Goal: Task Accomplishment & Management: Manage account settings

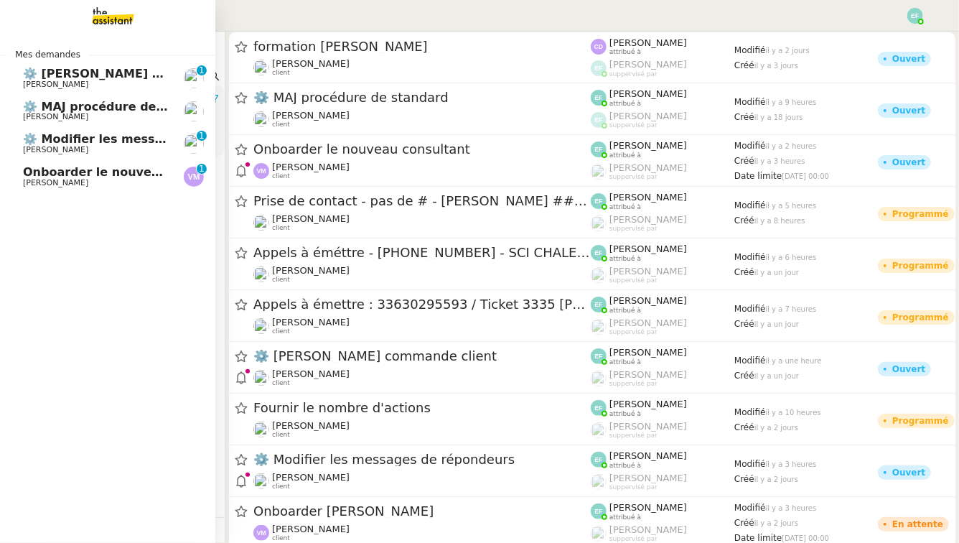
click at [73, 73] on span "⚙️ [PERSON_NAME] commande client" at bounding box center [143, 74] width 240 height 14
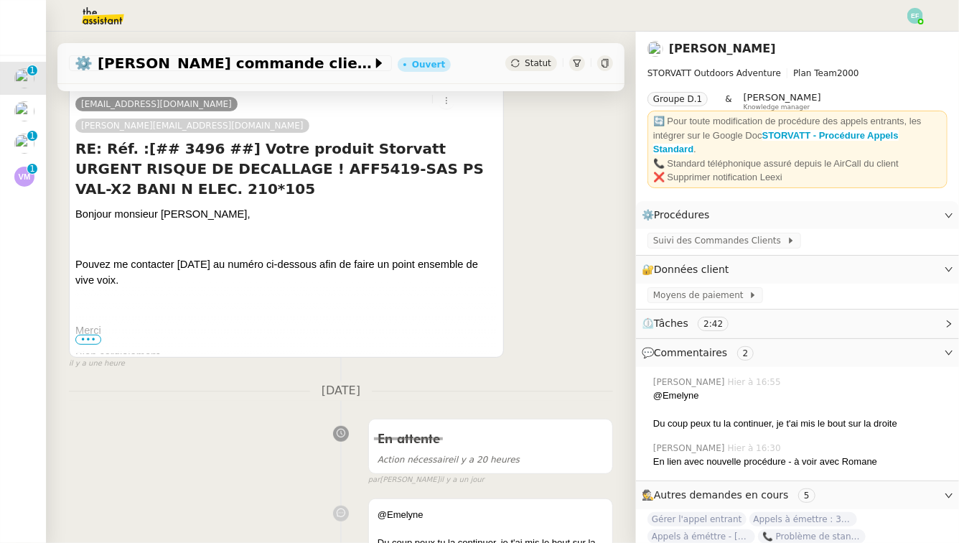
scroll to position [186, 0]
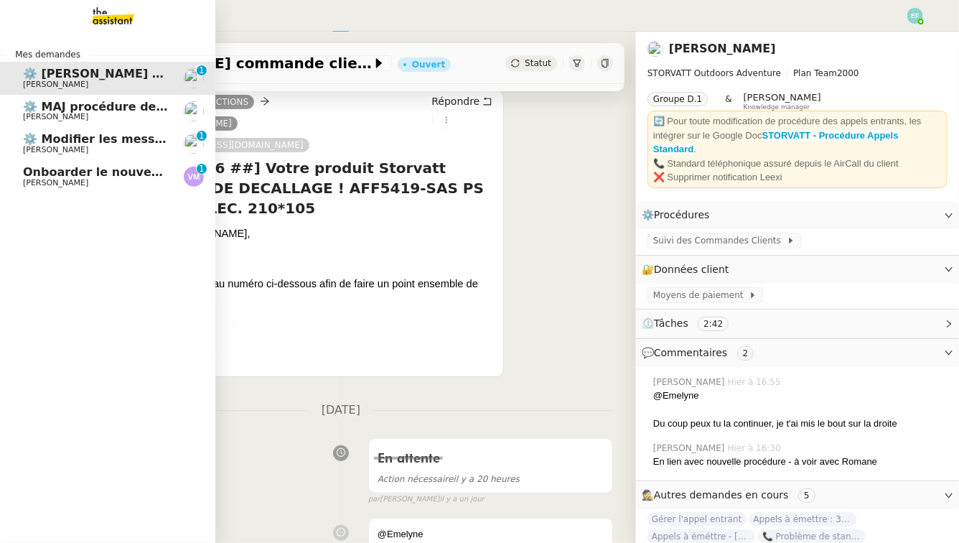
click at [34, 174] on span "Onboarder le nouveau consultant" at bounding box center [131, 172] width 217 height 14
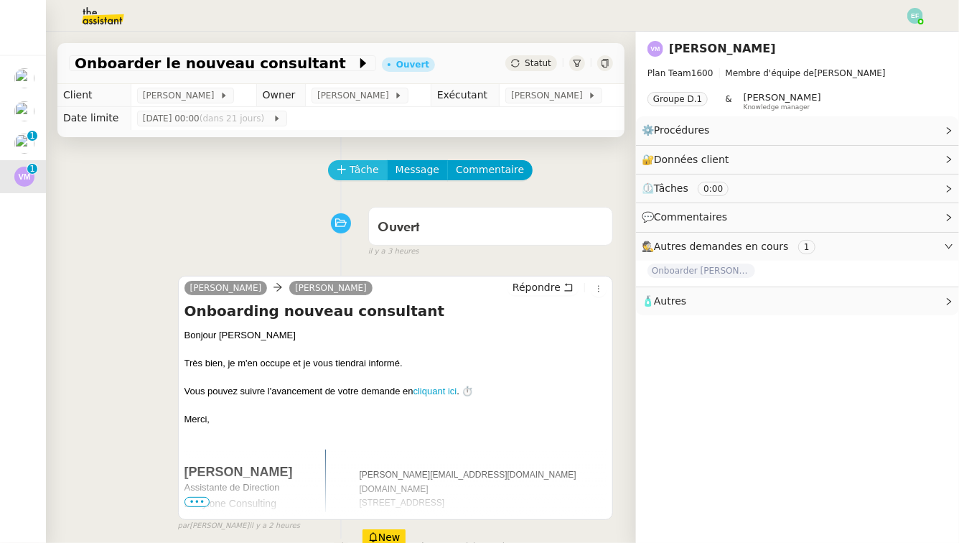
click at [345, 174] on icon at bounding box center [342, 169] width 10 height 10
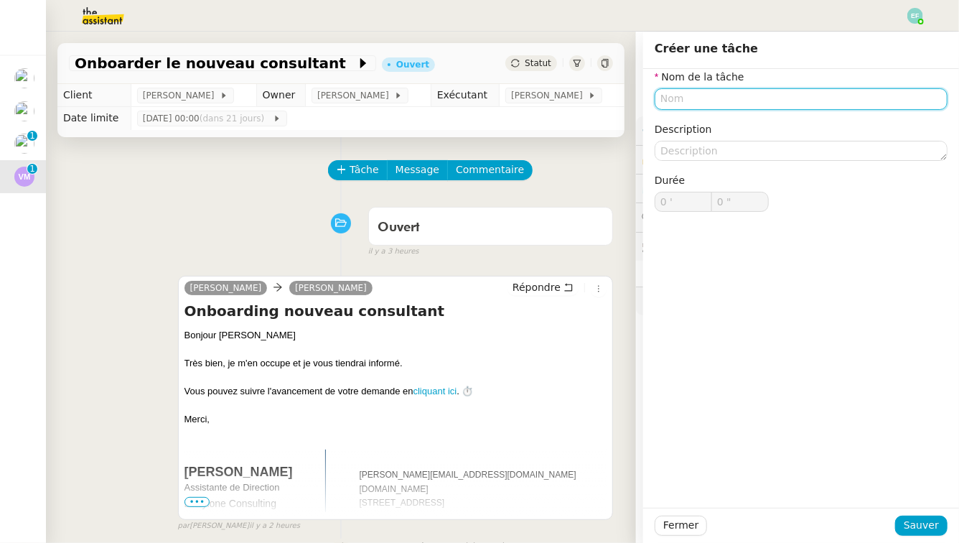
click at [706, 101] on input "text" at bounding box center [801, 98] width 293 height 21
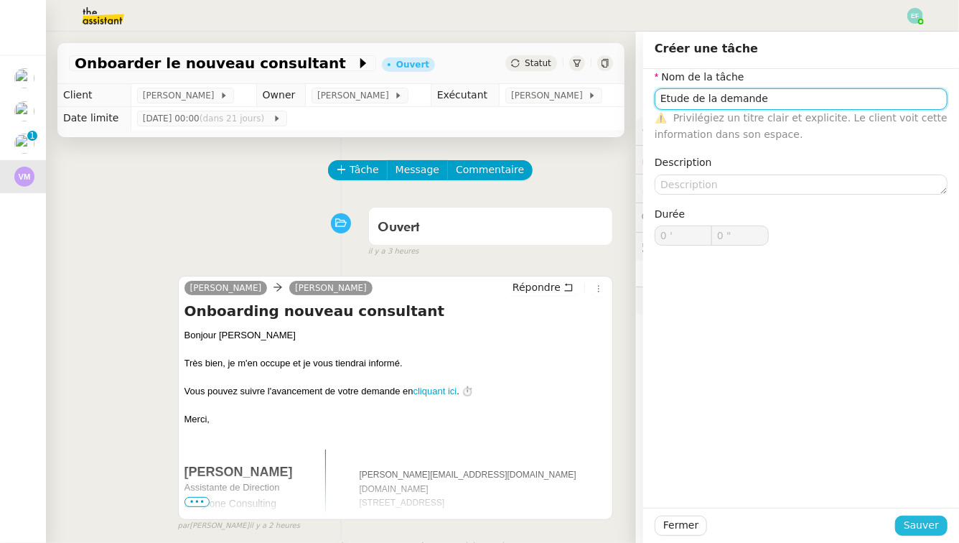
type input "Etude de la demande"
click at [929, 528] on span "Sauver" at bounding box center [921, 525] width 35 height 17
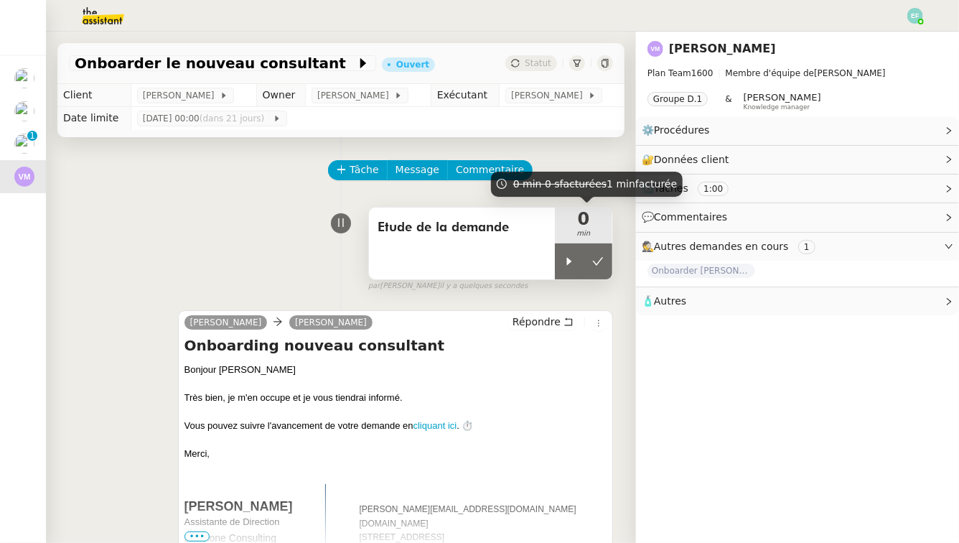
click at [571, 236] on span "min" at bounding box center [583, 234] width 57 height 12
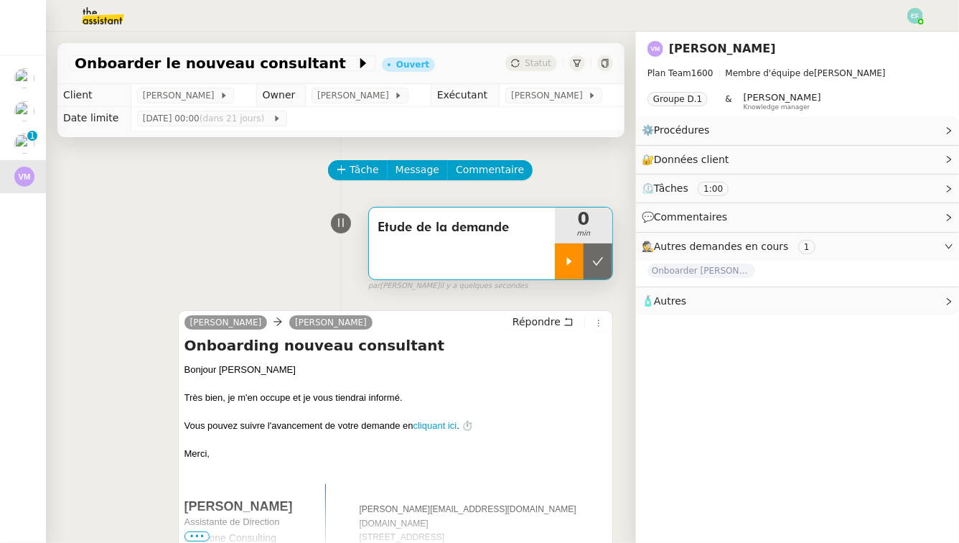
click at [563, 260] on div at bounding box center [569, 261] width 29 height 36
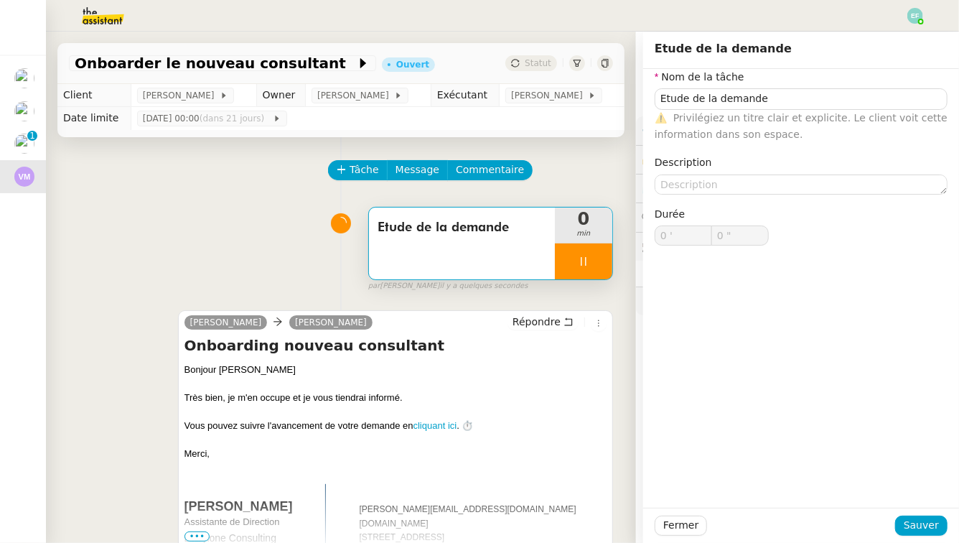
type input "Etude de la demande"
type input "0 '"
type input "0 ""
type input "Etude de la demande"
type input "0 '"
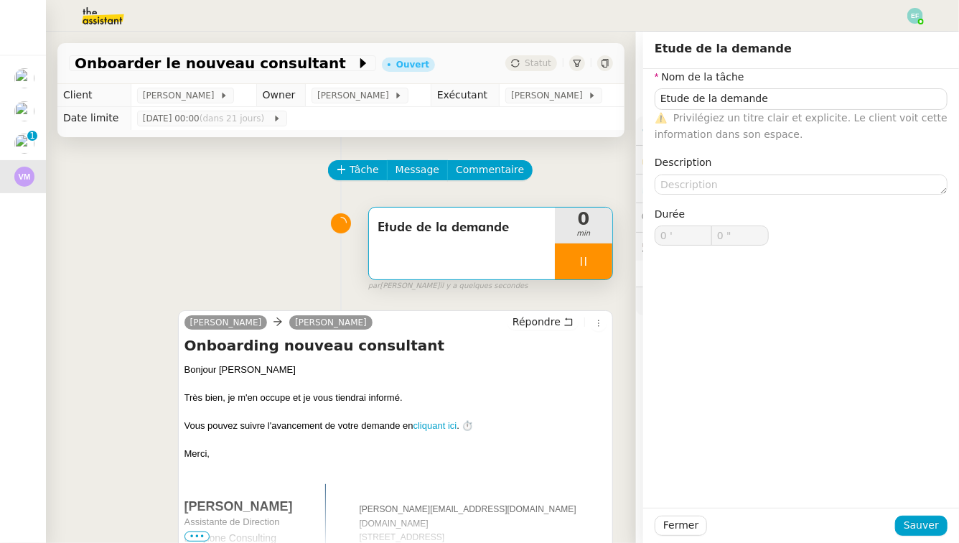
type input "0 ""
click at [160, 228] on div "Etude de la demande 0 min false par Emelyne F. il y a quelques secondes" at bounding box center [341, 246] width 544 height 92
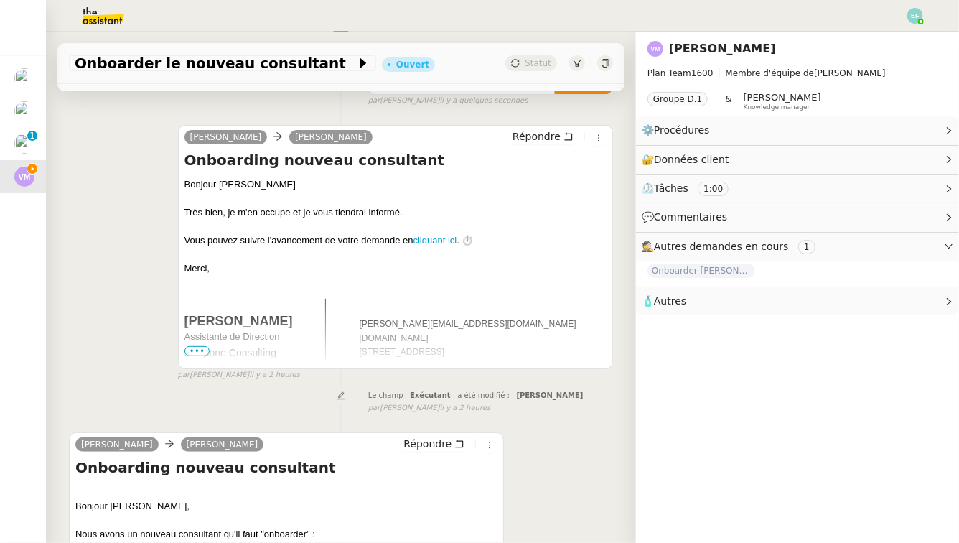
scroll to position [400, 0]
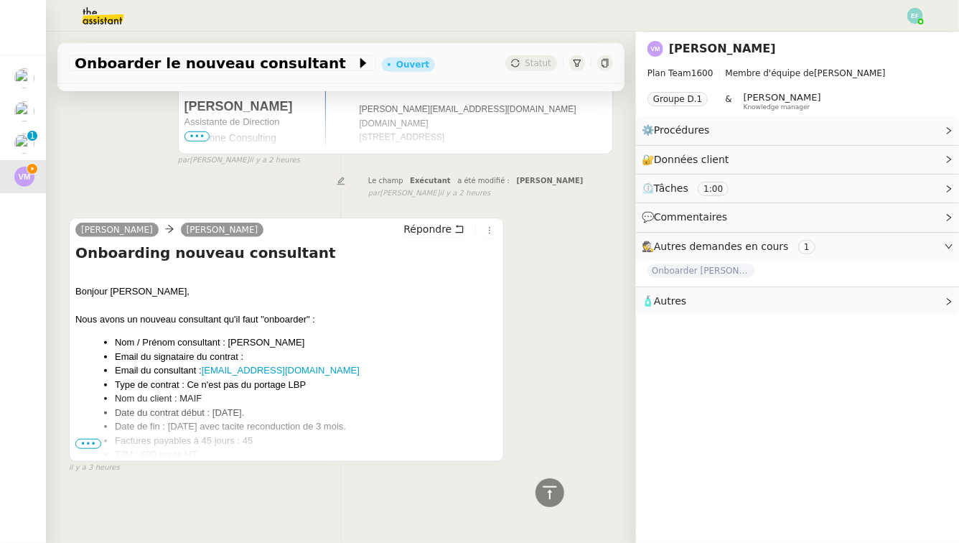
click at [93, 443] on span "•••" at bounding box center [88, 444] width 26 height 10
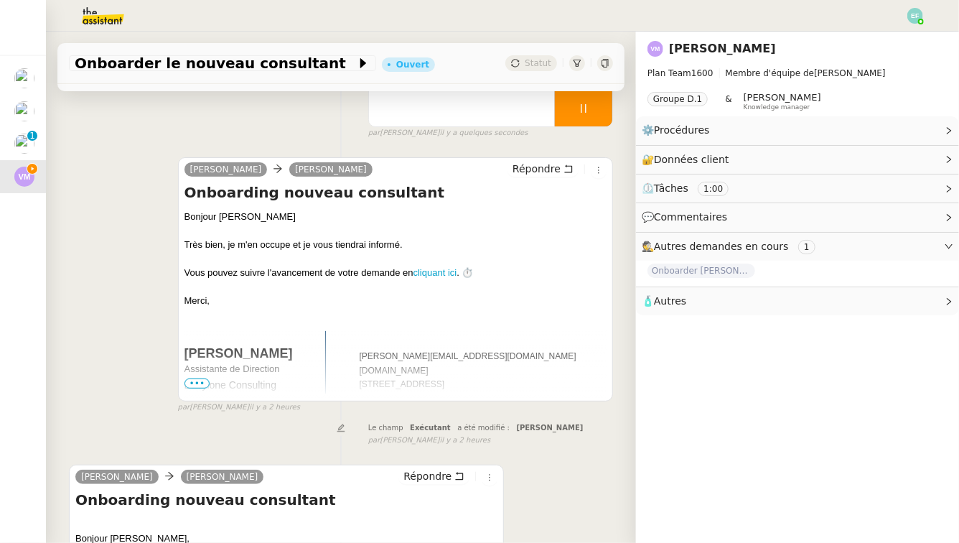
scroll to position [0, 0]
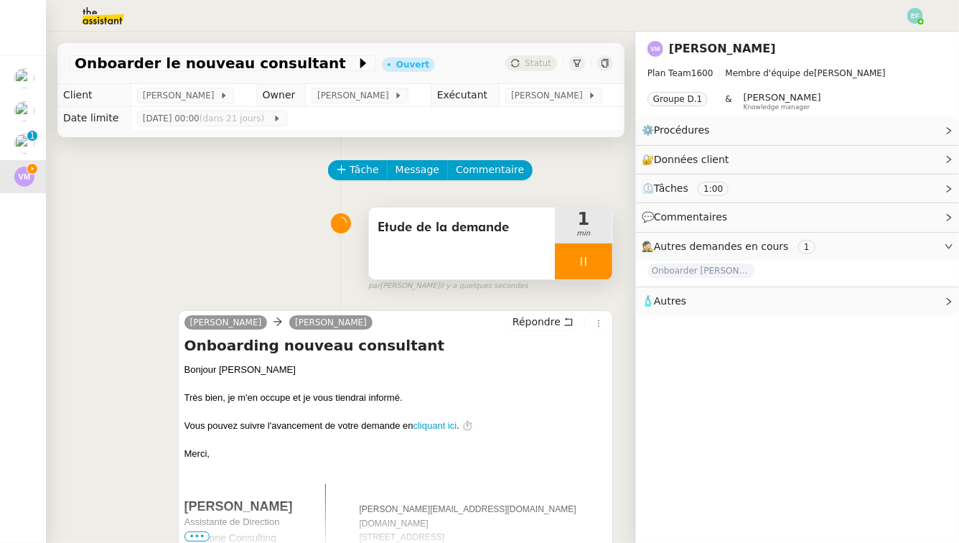
click at [582, 259] on icon at bounding box center [583, 261] width 5 height 9
click at [598, 256] on icon at bounding box center [597, 261] width 11 height 11
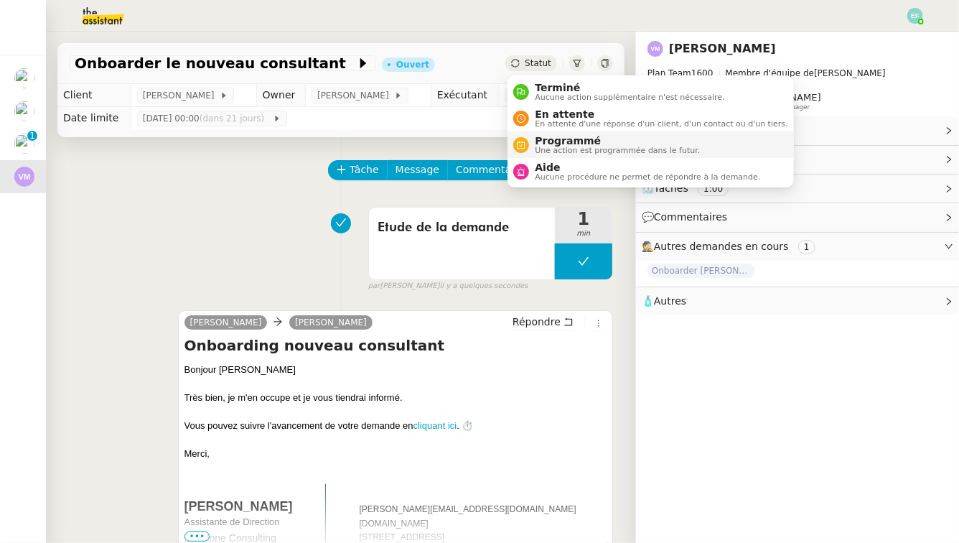
click at [534, 153] on div "Programmé Une action est programmée dans le futur." at bounding box center [614, 144] width 171 height 19
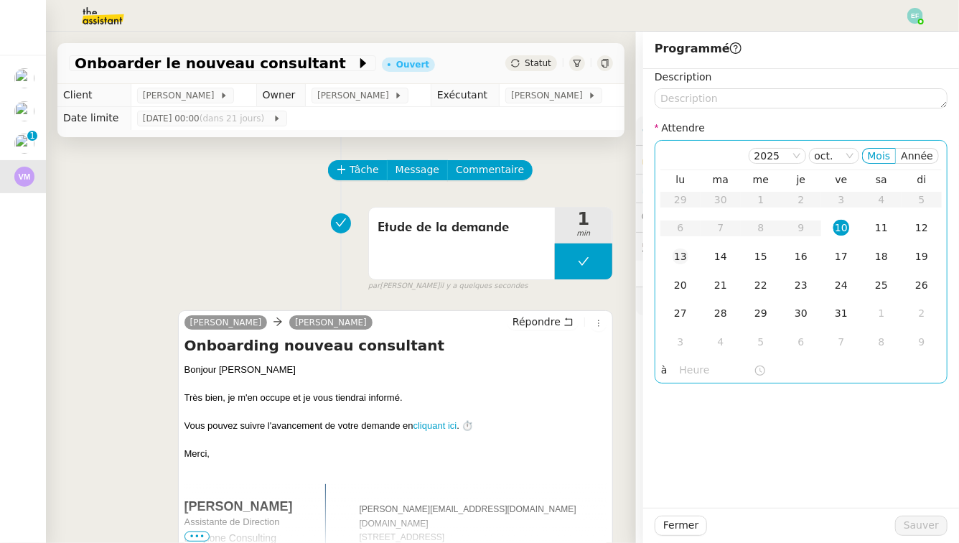
click at [680, 257] on div "13" at bounding box center [681, 256] width 16 height 16
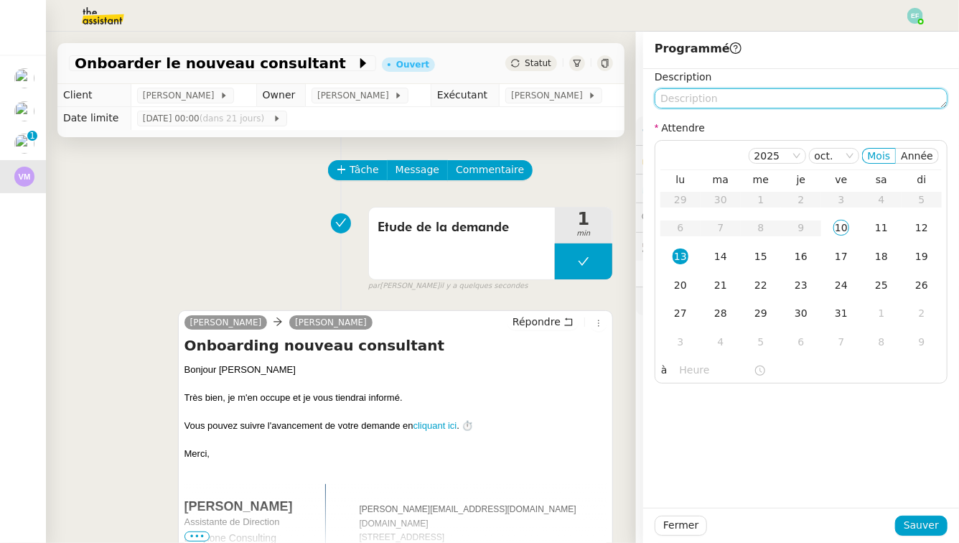
click at [701, 103] on textarea at bounding box center [801, 98] width 293 height 20
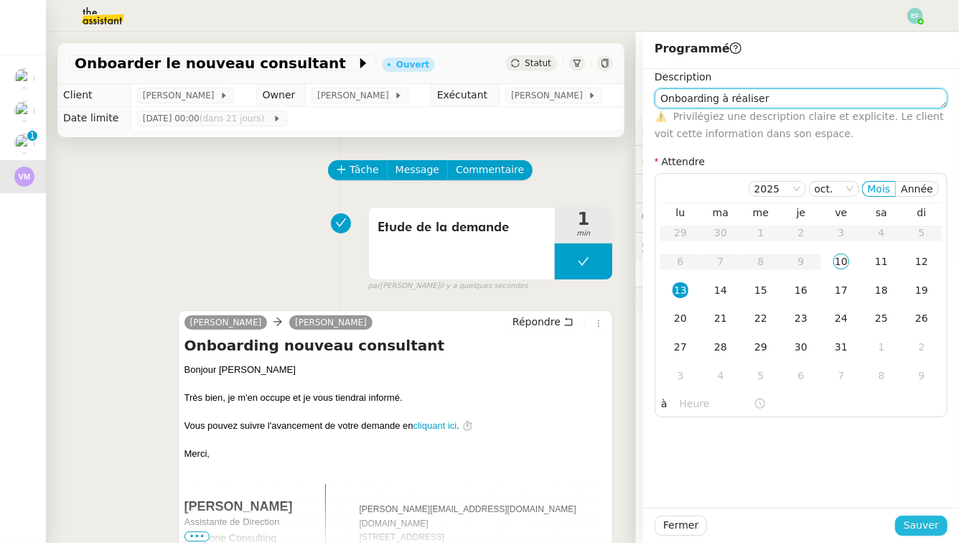
type textarea "Onboarding à réaliser"
click at [915, 529] on span "Sauver" at bounding box center [921, 525] width 35 height 17
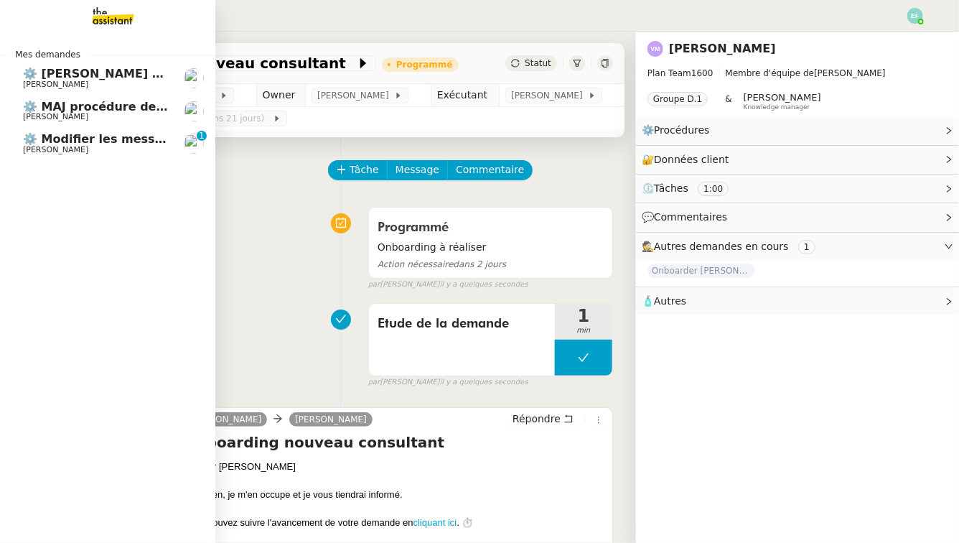
click at [62, 151] on span "[PERSON_NAME]" at bounding box center [55, 149] width 65 height 9
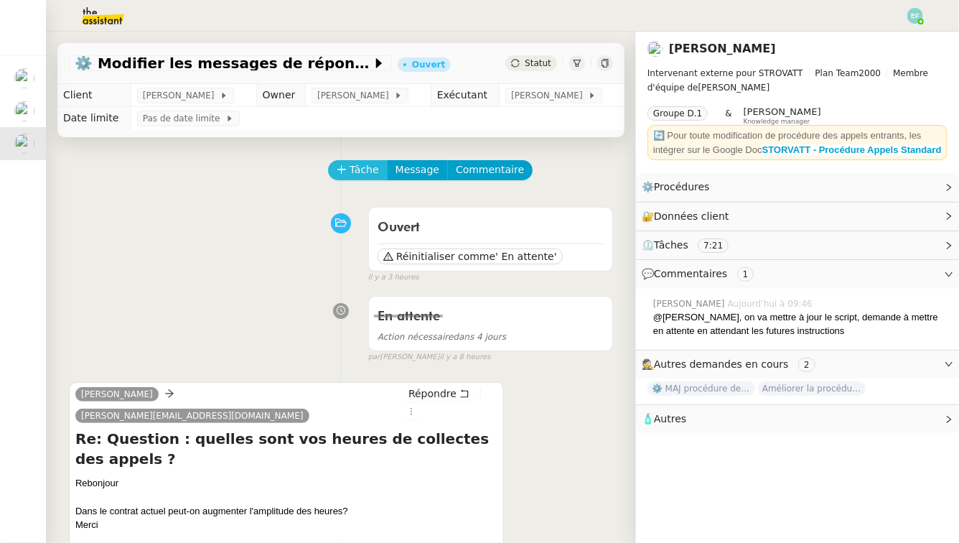
click at [374, 162] on span "Tâche" at bounding box center [364, 170] width 29 height 17
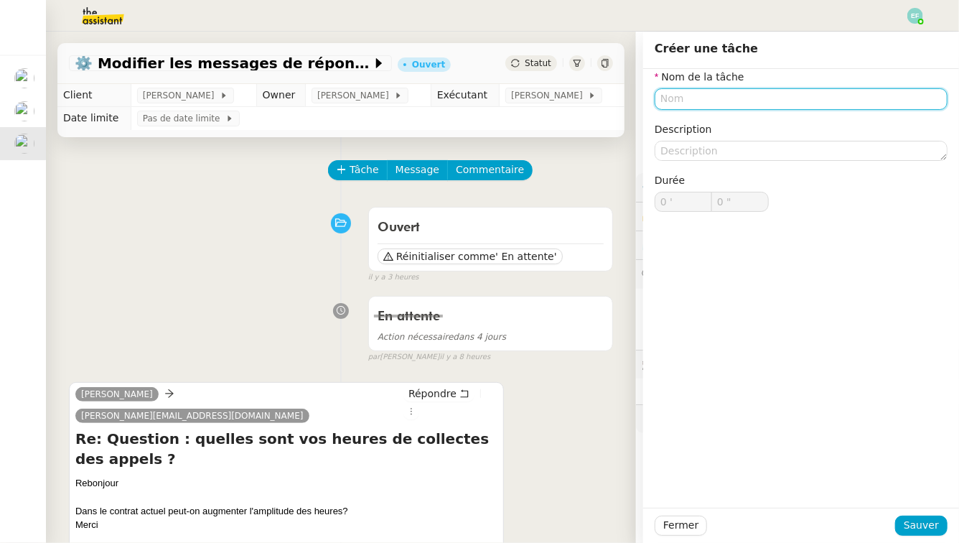
scroll to position [50, 0]
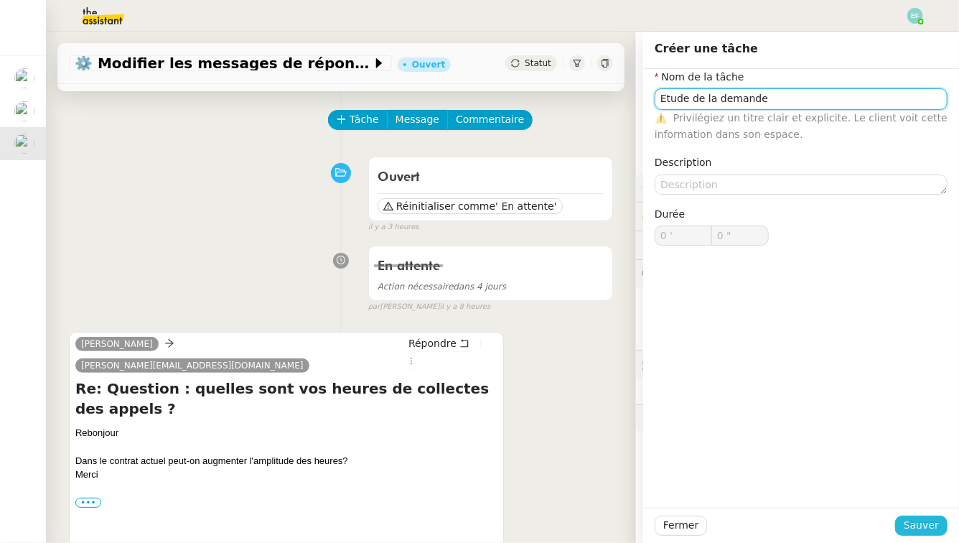
type input "Etude de la demande"
click at [933, 524] on span "Sauver" at bounding box center [921, 525] width 35 height 17
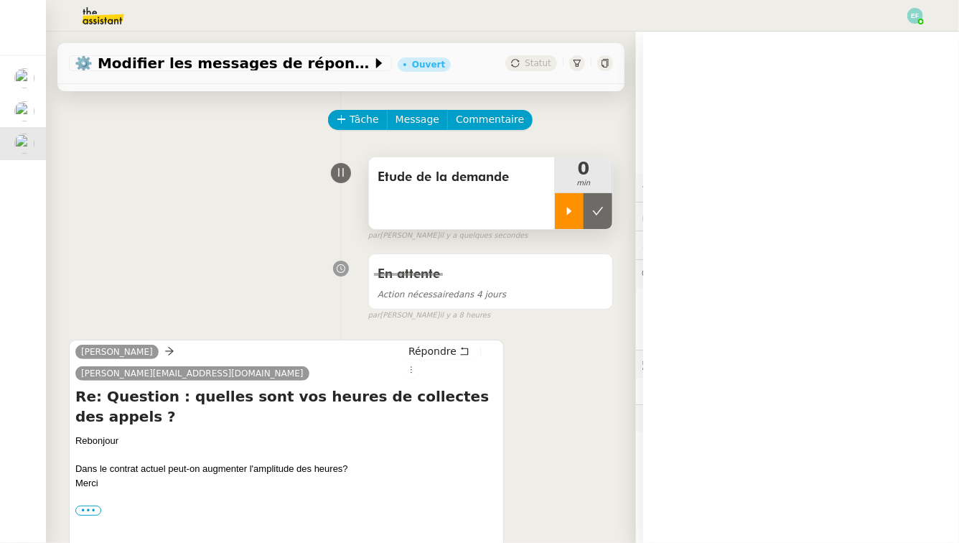
click at [572, 208] on icon at bounding box center [569, 210] width 11 height 11
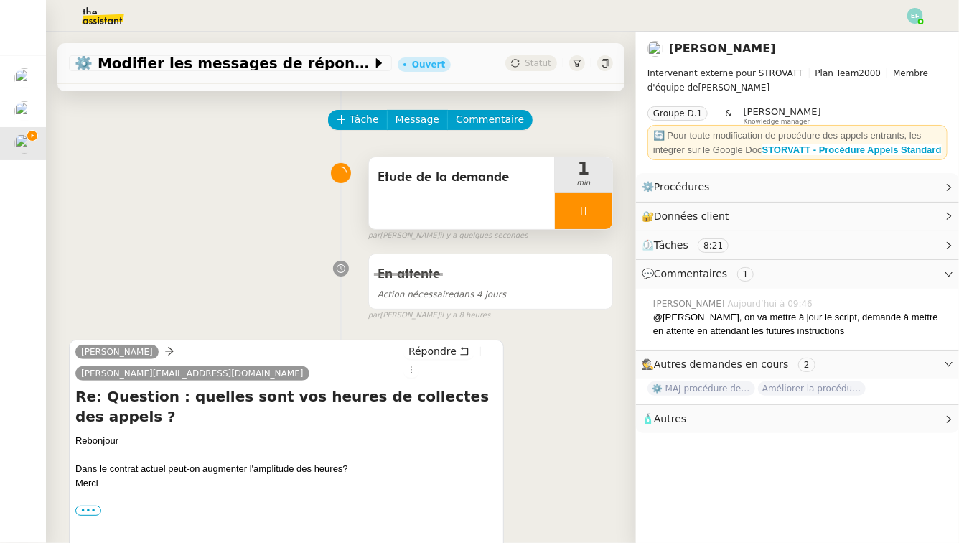
click at [589, 213] on icon at bounding box center [583, 210] width 11 height 11
click at [600, 212] on icon at bounding box center [597, 210] width 11 height 11
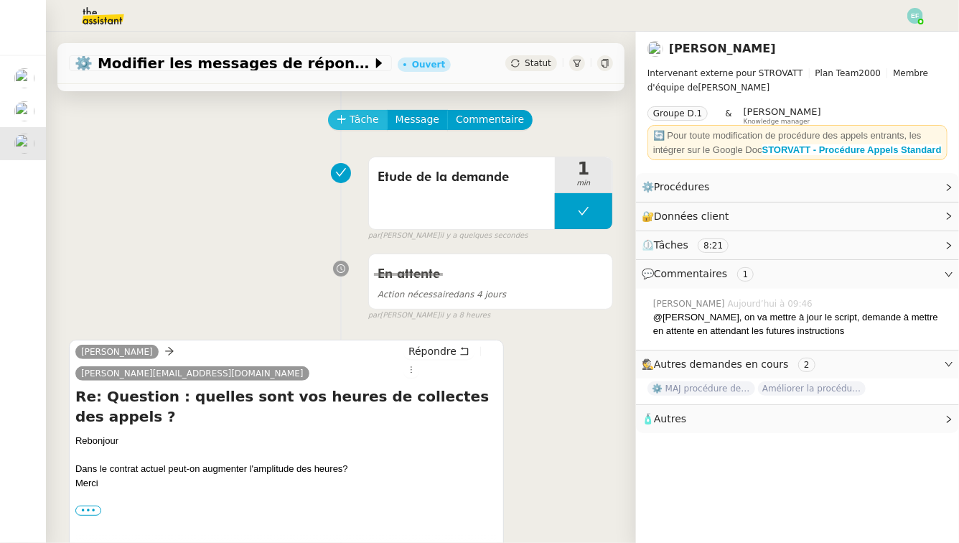
click at [346, 116] on icon at bounding box center [342, 119] width 10 height 10
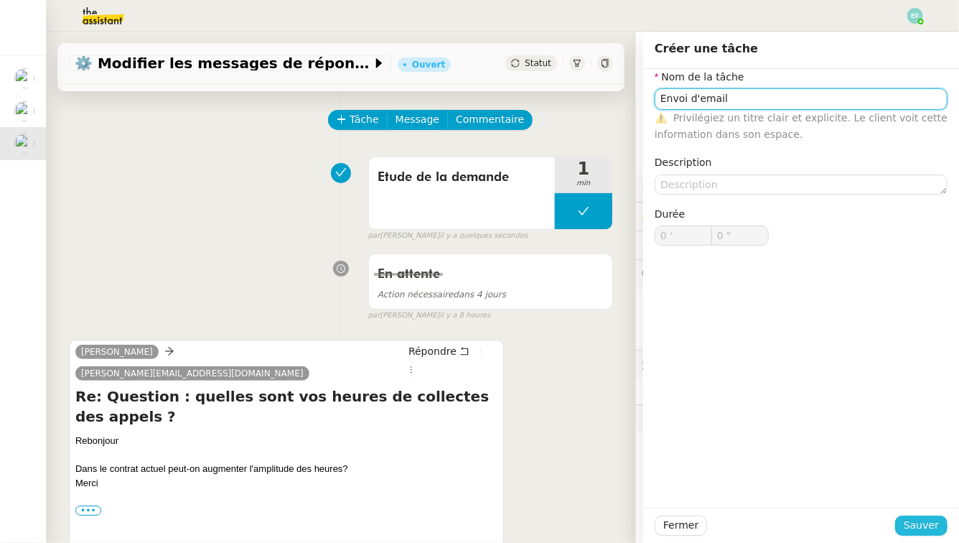
type input "Envoi d'email"
click at [934, 524] on span "Sauver" at bounding box center [921, 525] width 35 height 17
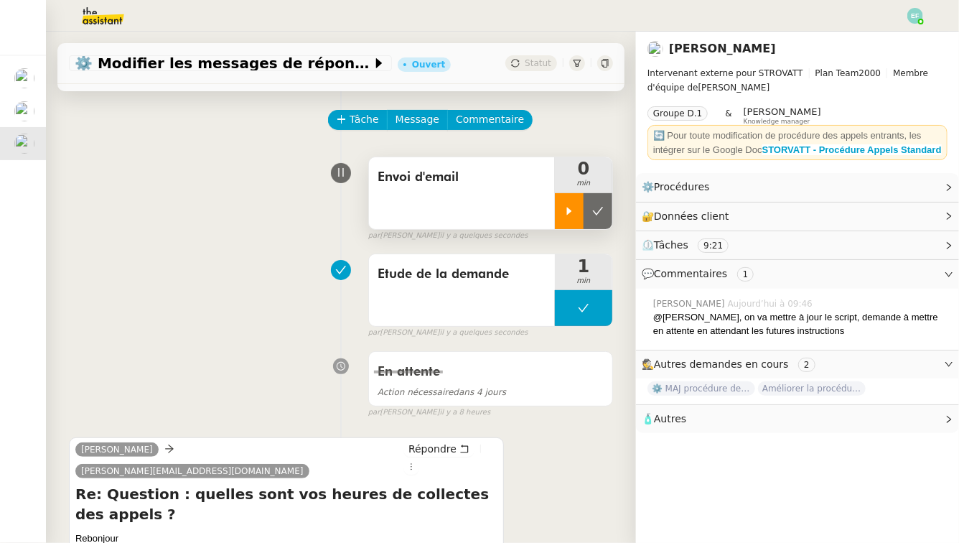
click at [564, 209] on icon at bounding box center [569, 210] width 11 height 11
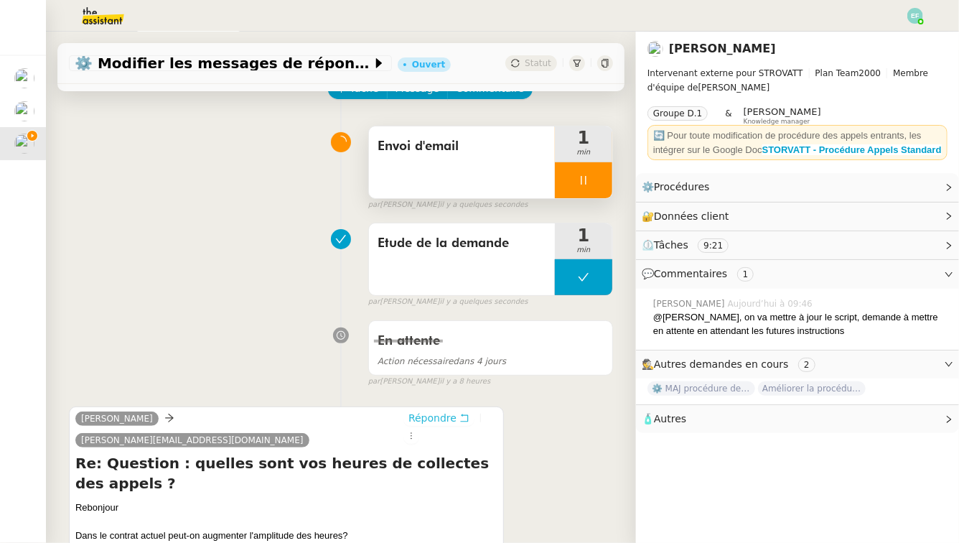
click at [460, 415] on icon at bounding box center [465, 418] width 10 height 10
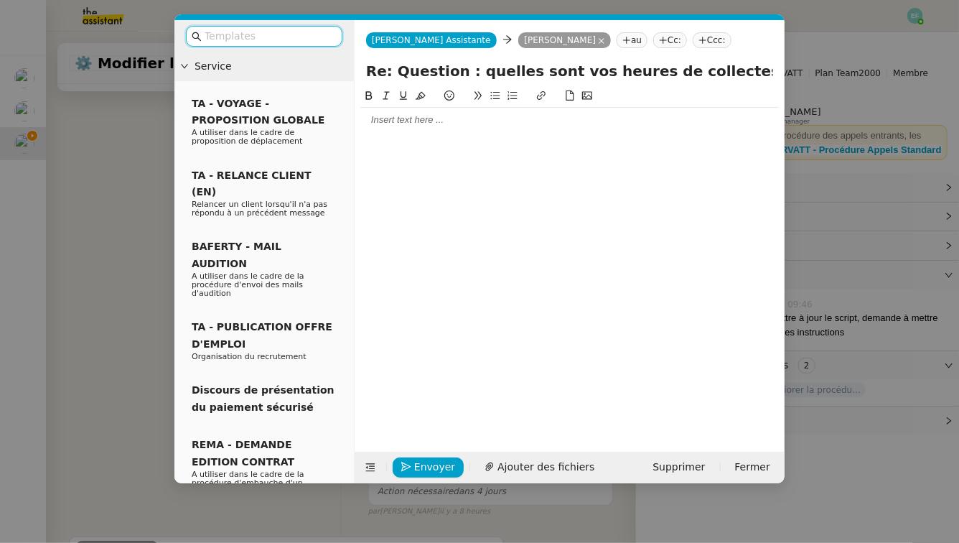
click at [449, 120] on div at bounding box center [569, 119] width 419 height 13
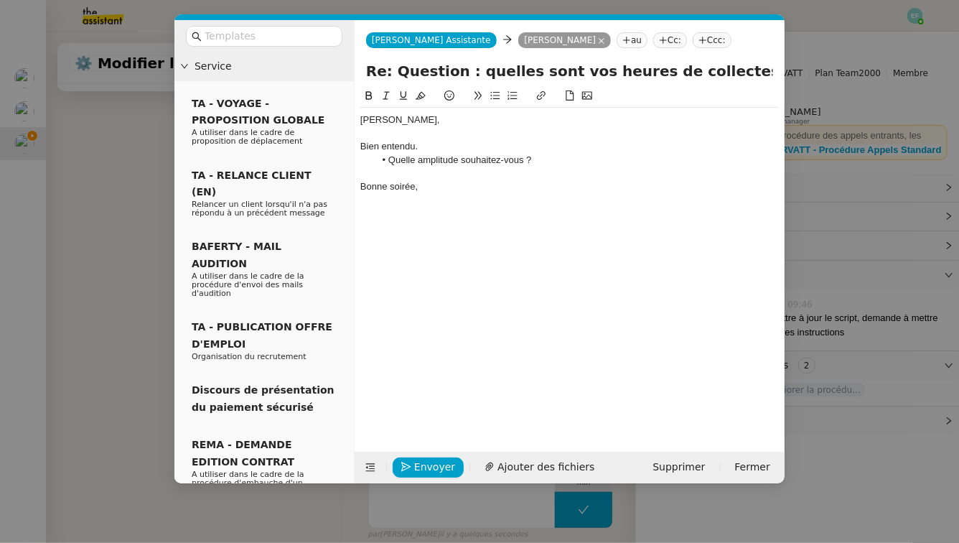
click at [462, 159] on li "Quelle amplitude souhaitez-vous ?" at bounding box center [577, 160] width 405 height 13
click at [561, 157] on li "Quelle amplitude horaire souhaitez-vous ?" at bounding box center [577, 160] width 405 height 13
click at [506, 200] on div "Bonsoir Thomas, Bien entendu. Quelle amplitude horaire souhaitez-vous pour Stor…" at bounding box center [569, 259] width 419 height 342
click at [459, 194] on div "Bonsoir Thomas, Bien entendu. Quelle amplitude horaire souhaitez-vous pour Stor…" at bounding box center [569, 153] width 419 height 91
click at [416, 467] on span "Envoyer" at bounding box center [434, 467] width 41 height 17
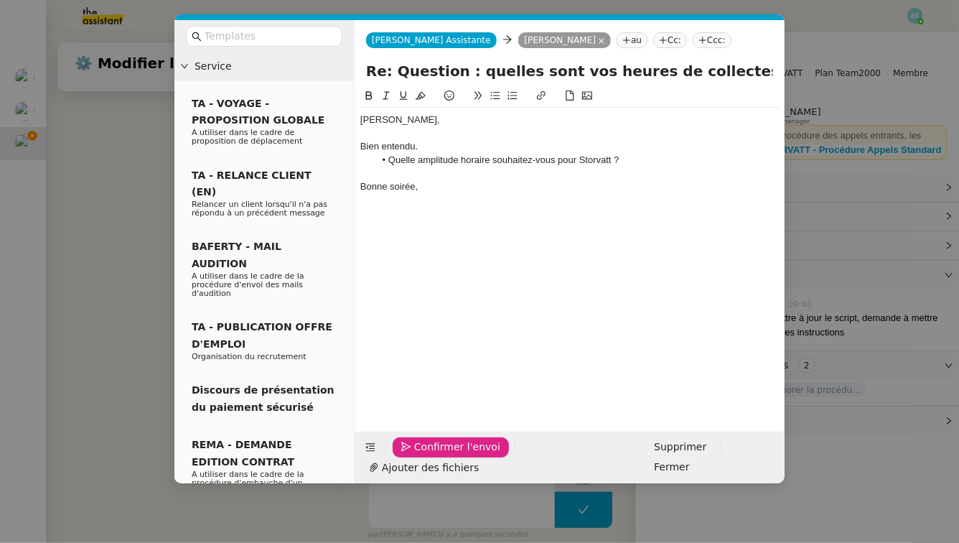
click at [416, 455] on span "Confirmer l'envoi" at bounding box center [457, 447] width 86 height 17
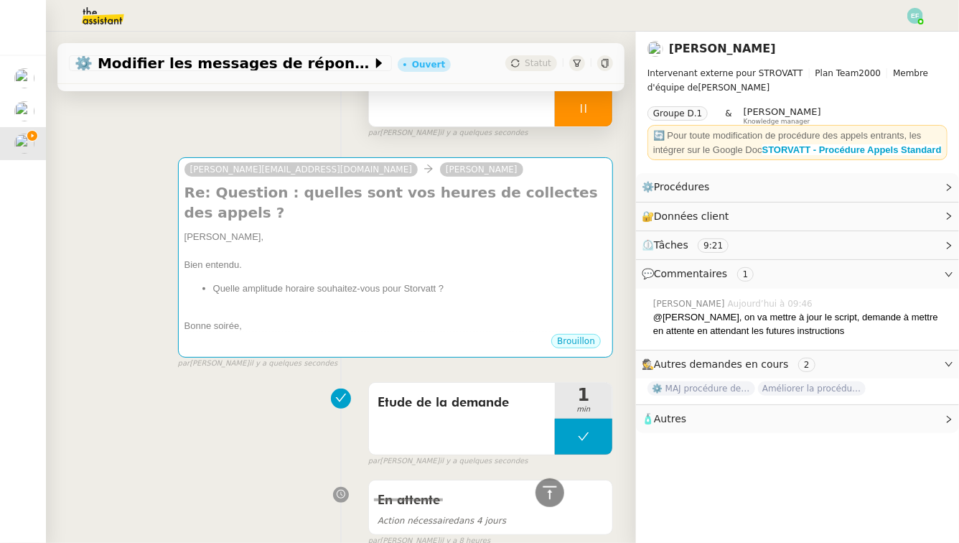
scroll to position [0, 0]
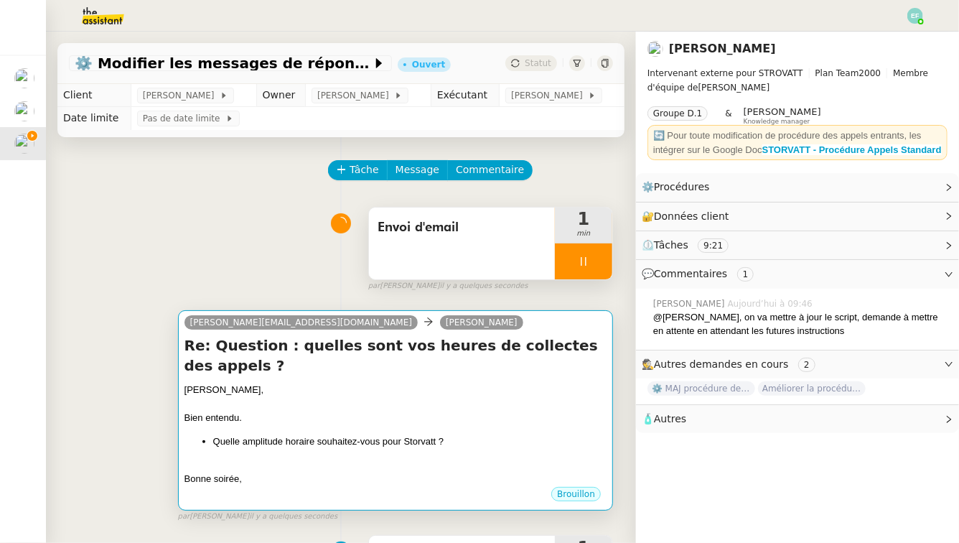
click at [573, 409] on div "Bonsoir Thomas, Bien entendu. Quelle amplitude horaire souhaitez-vous pour Stor…" at bounding box center [396, 434] width 422 height 103
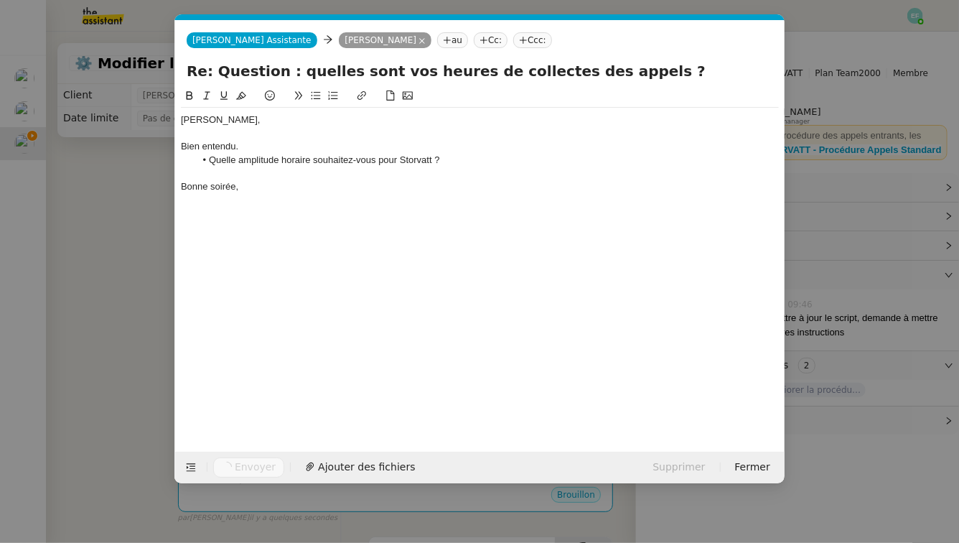
scroll to position [0, 30]
click at [128, 251] on nz-modal-container "Service TA - VOYAGE - PROPOSITION GLOBALE A utiliser dans le cadre de propositi…" at bounding box center [479, 271] width 959 height 543
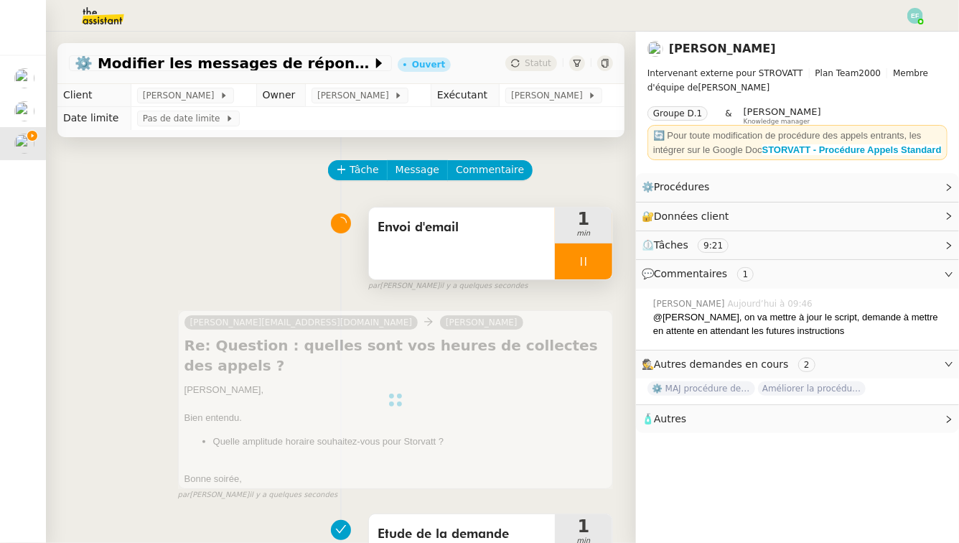
click at [605, 263] on div at bounding box center [583, 261] width 57 height 36
click at [609, 264] on button at bounding box center [598, 261] width 29 height 36
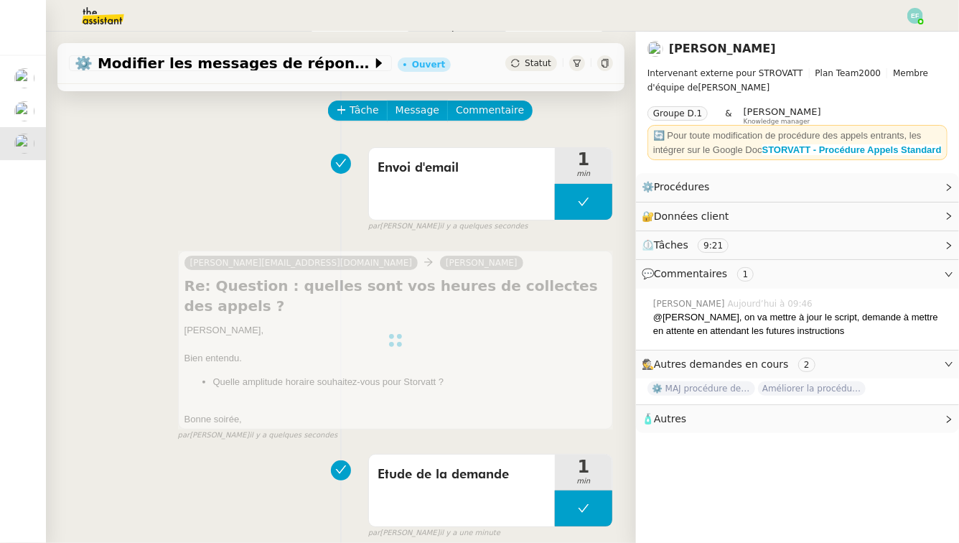
scroll to position [0, 0]
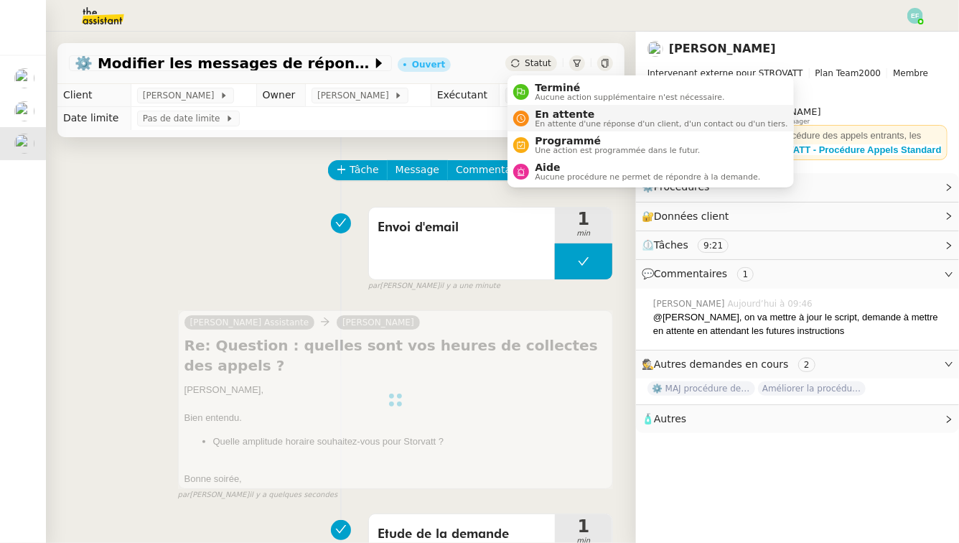
click at [528, 124] on div "En attente En attente d'une réponse d'un client, d'un contact ou d'un tiers." at bounding box center [650, 117] width 274 height 19
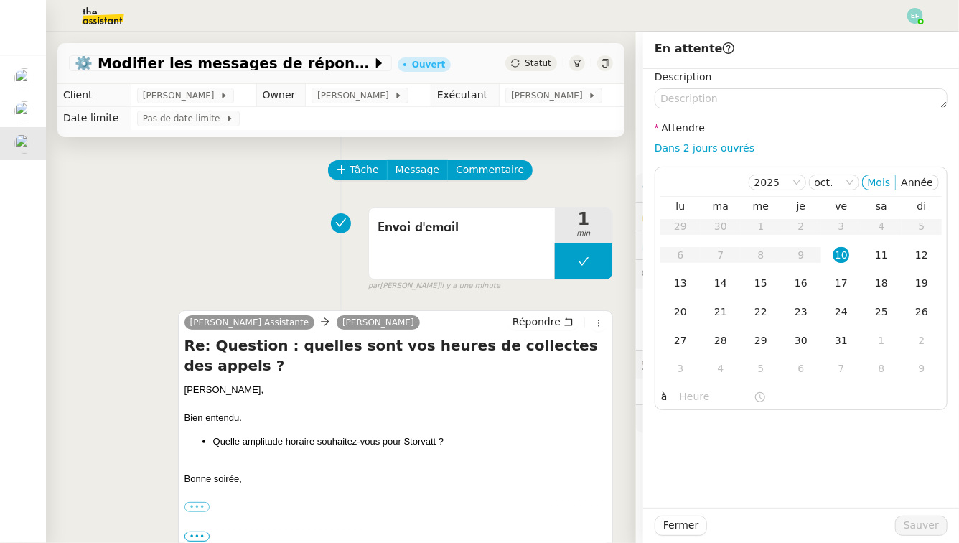
click at [247, 225] on div "Envoi d'email 1 min false par Emelyne F. il y a une minute" at bounding box center [341, 246] width 544 height 92
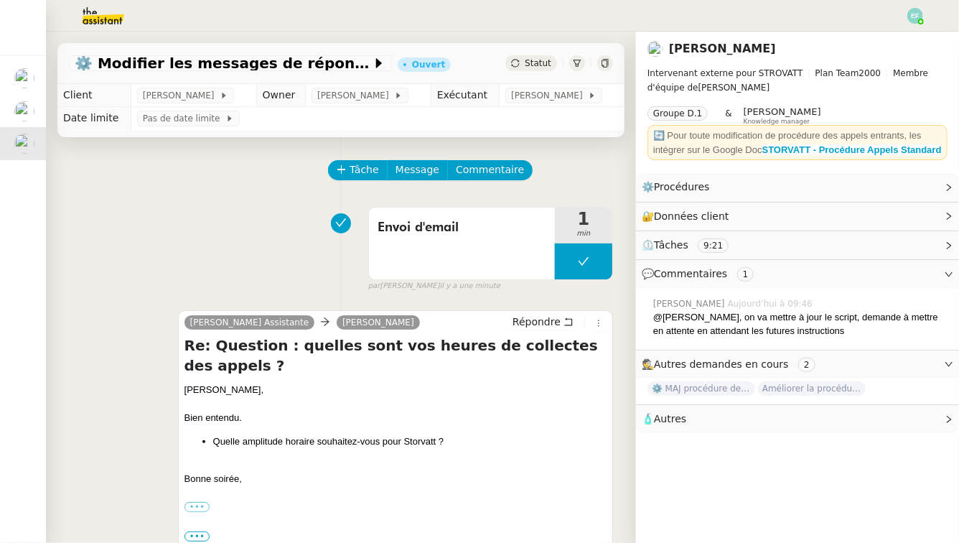
click at [249, 219] on div "Envoi d'email 1 min false par Emelyne F. il y a une minute" at bounding box center [341, 246] width 544 height 92
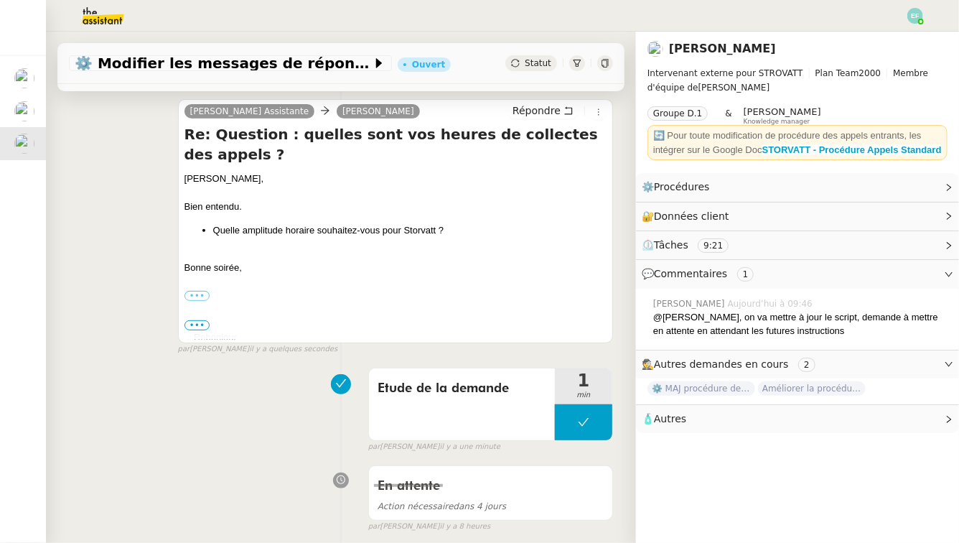
scroll to position [148, 0]
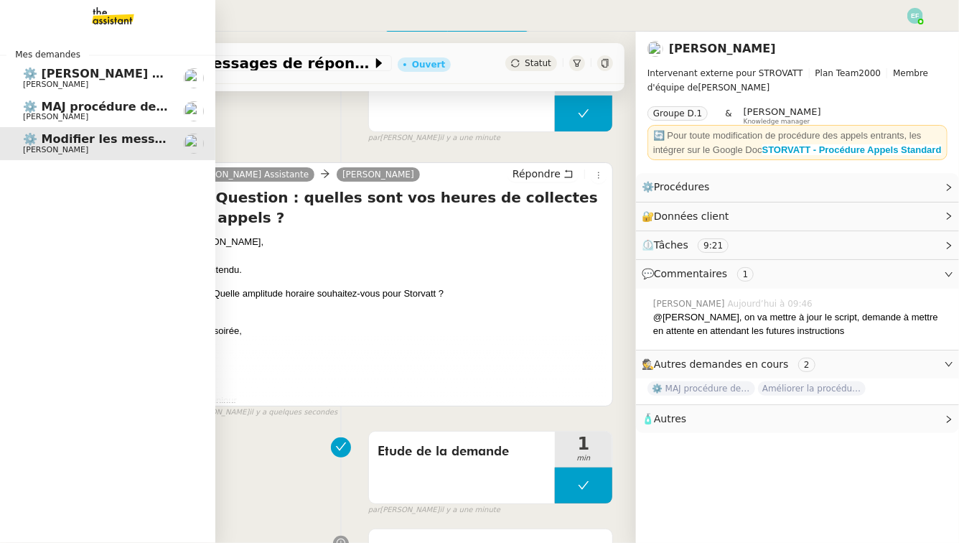
click at [76, 113] on span "[PERSON_NAME]" at bounding box center [55, 116] width 65 height 9
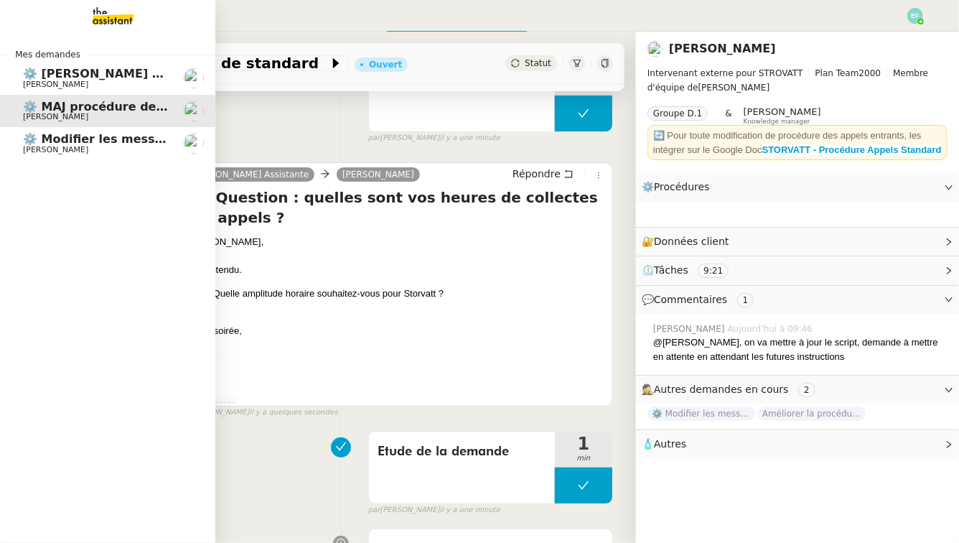
click at [95, 72] on span "⚙️ [PERSON_NAME] commande client" at bounding box center [143, 74] width 240 height 14
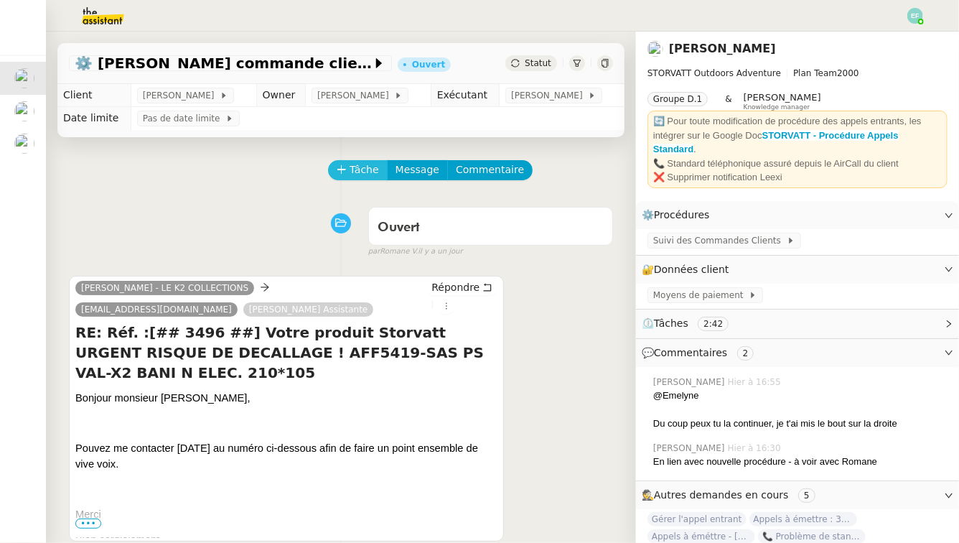
click at [373, 161] on button "Tâche" at bounding box center [358, 170] width 60 height 20
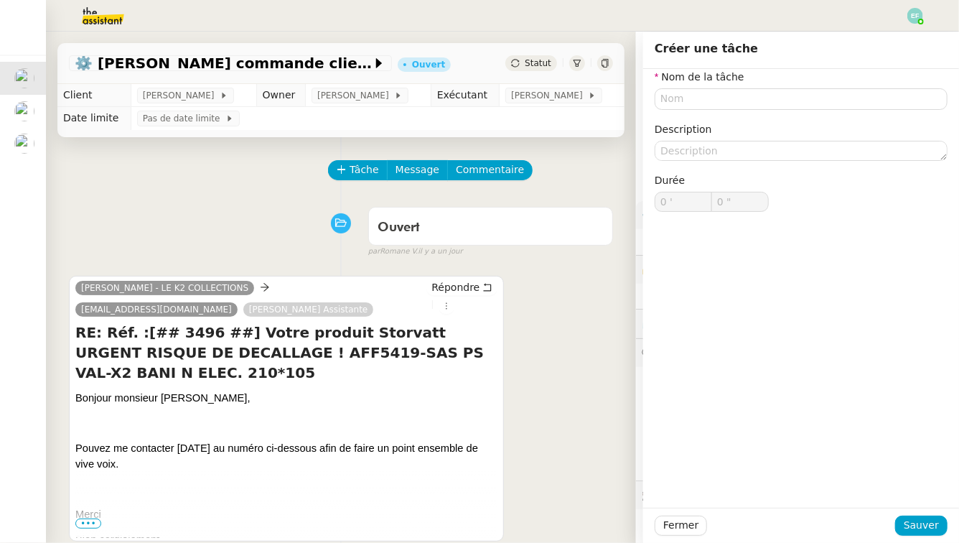
click at [139, 218] on div "Ouvert false par Romane V. il y a un jour" at bounding box center [341, 228] width 544 height 57
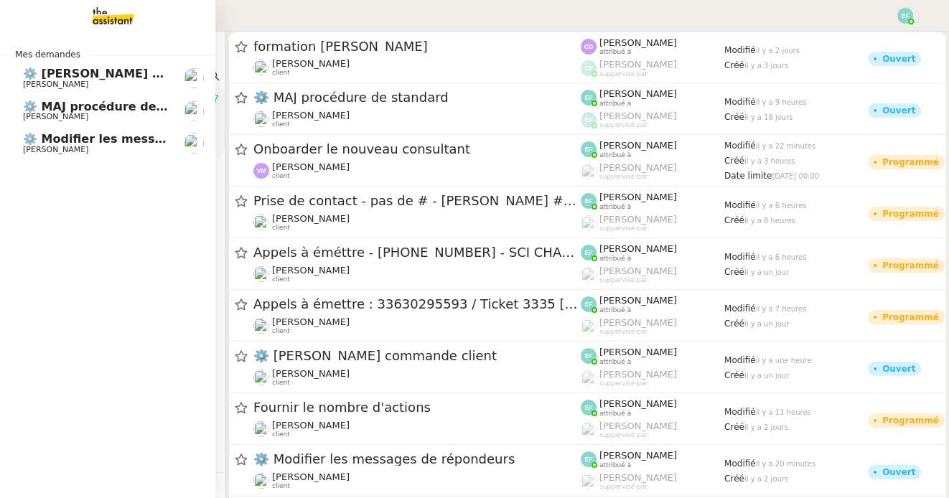
click at [87, 154] on link "⚙️ Modifier les messages de répondeurs [PERSON_NAME]" at bounding box center [107, 143] width 215 height 33
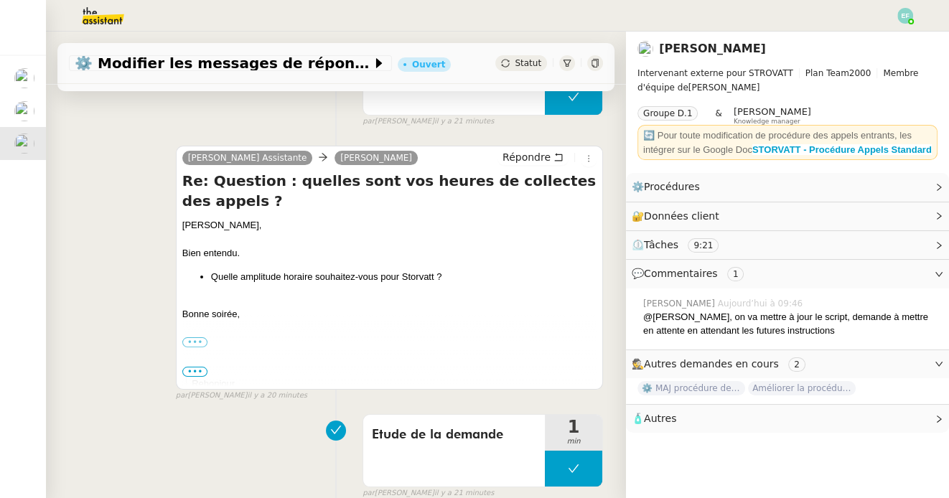
scroll to position [167, 0]
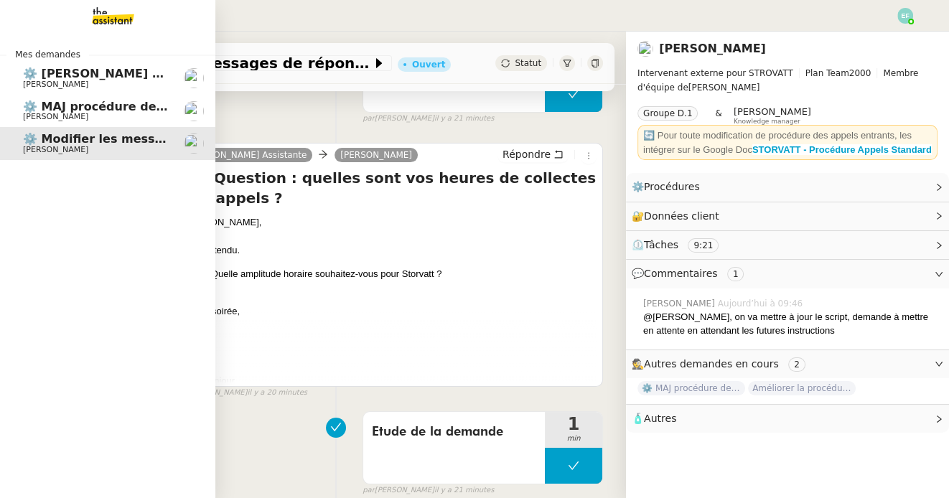
click at [58, 108] on span "⚙️ MAJ procédure de standard" at bounding box center [120, 107] width 195 height 14
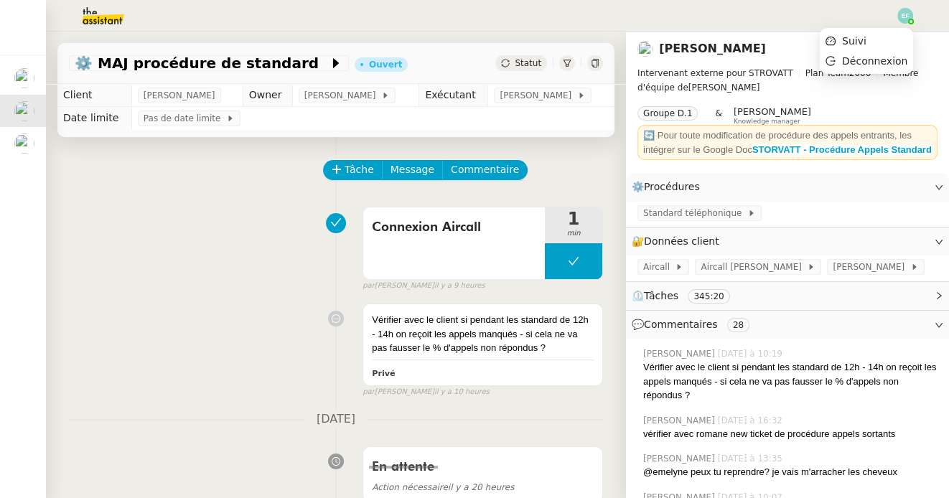
click at [904, 17] on img at bounding box center [906, 16] width 16 height 16
click at [890, 39] on li "Suivi" at bounding box center [866, 41] width 93 height 20
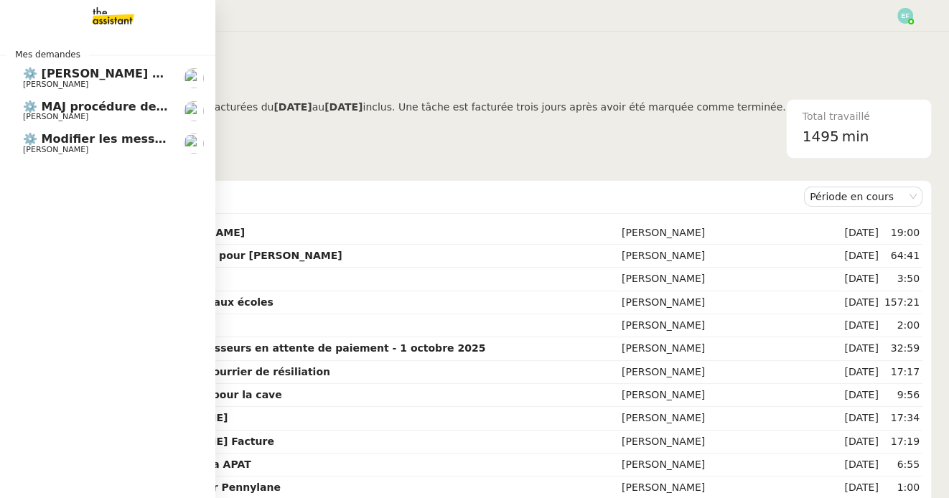
click at [44, 145] on span "[PERSON_NAME]" at bounding box center [55, 149] width 65 height 9
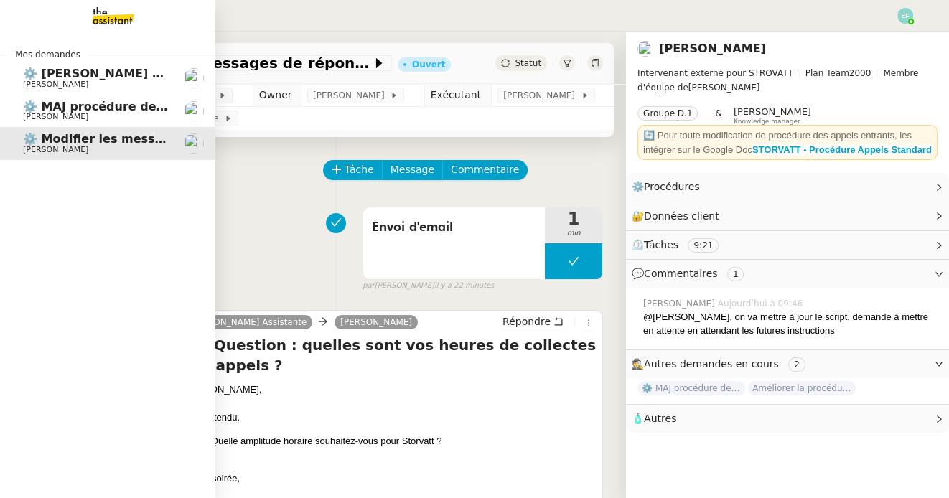
click at [104, 92] on link "⚙️ [PERSON_NAME] commande client [PERSON_NAME]" at bounding box center [107, 78] width 215 height 33
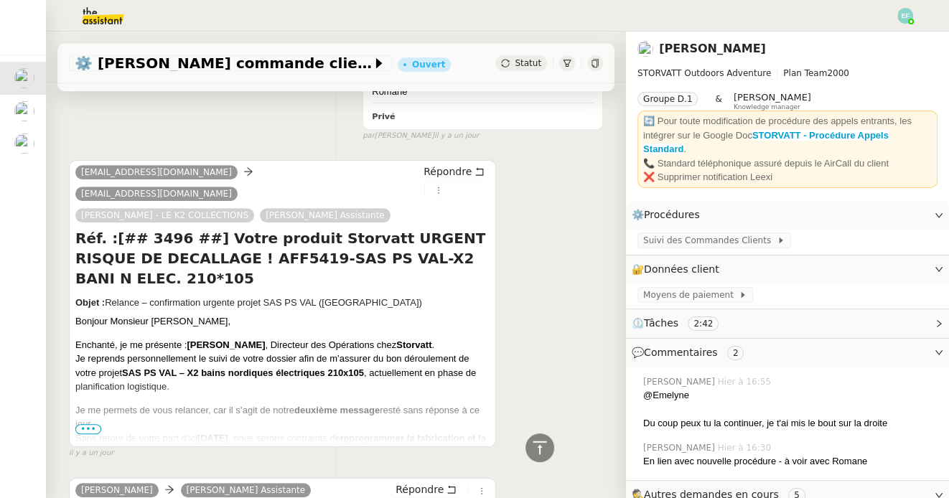
scroll to position [855, 0]
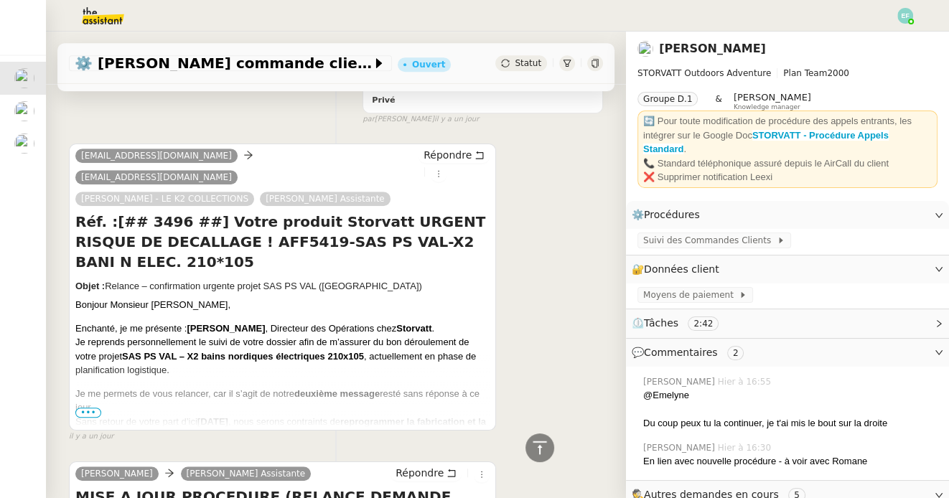
click at [87, 408] on span "•••" at bounding box center [88, 413] width 26 height 10
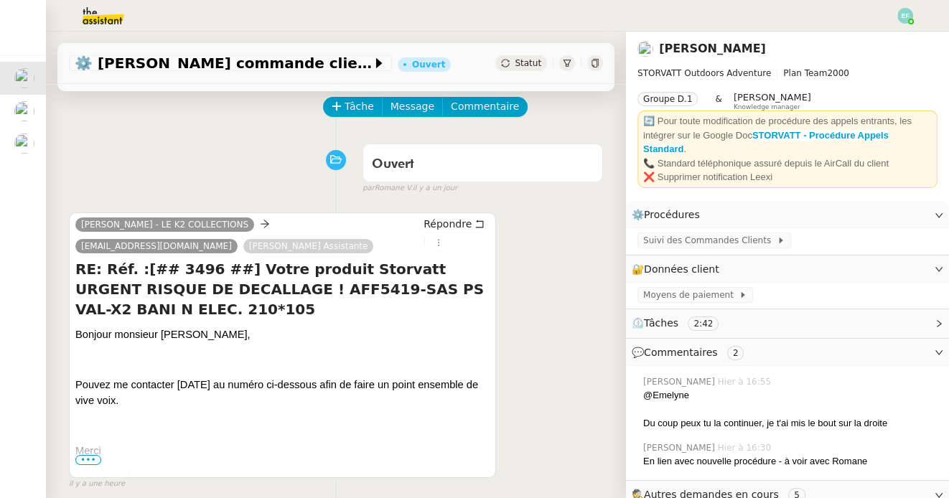
scroll to position [75, 0]
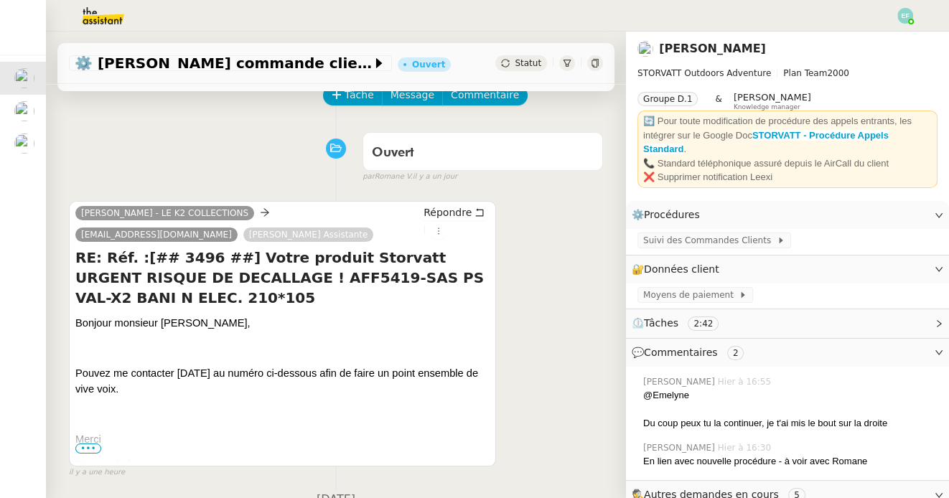
click at [88, 452] on span "•••" at bounding box center [88, 449] width 26 height 10
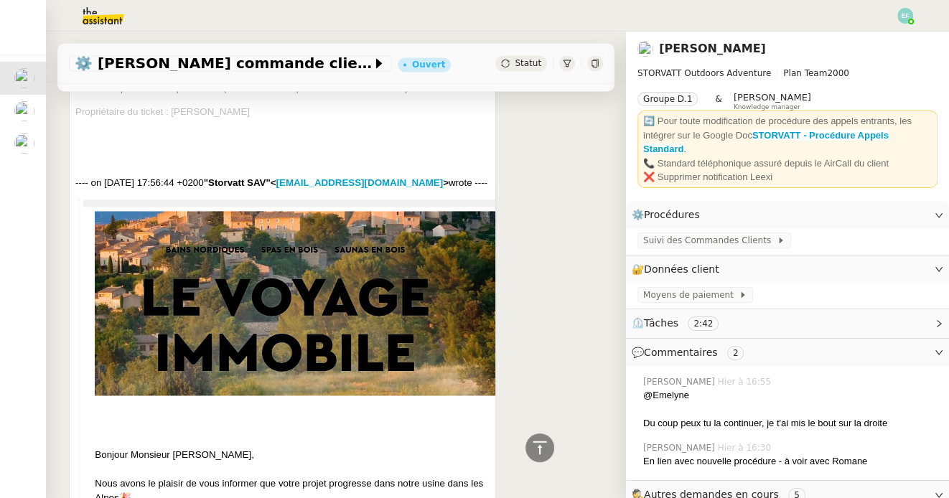
scroll to position [2213, 0]
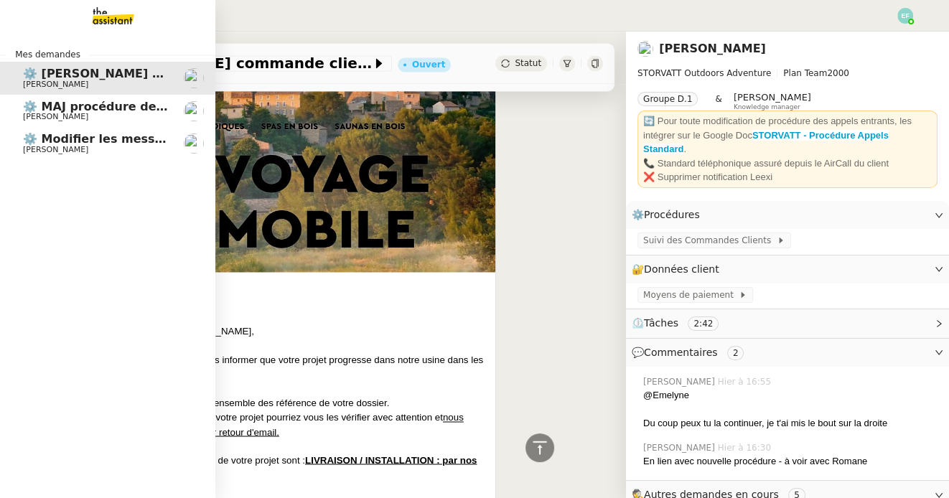
click at [22, 154] on link "⚙️ Modifier les messages de répondeurs [PERSON_NAME]" at bounding box center [107, 143] width 215 height 33
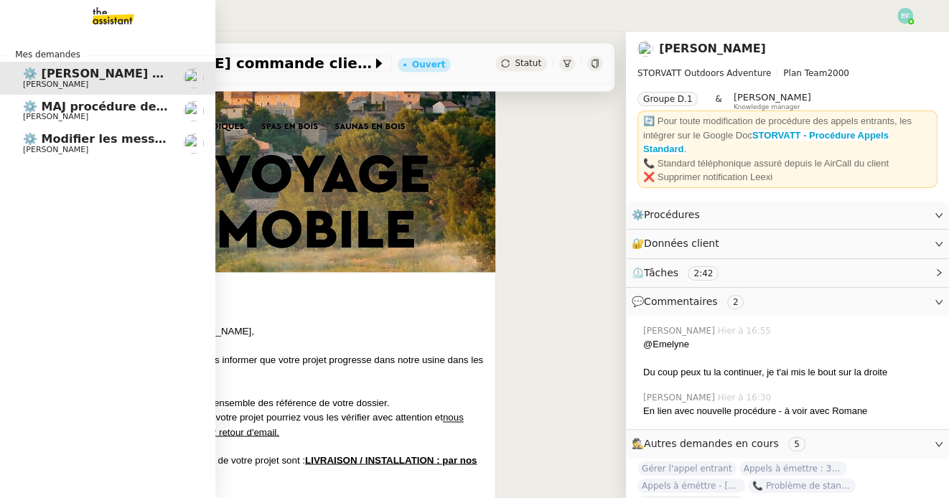
scroll to position [272, 0]
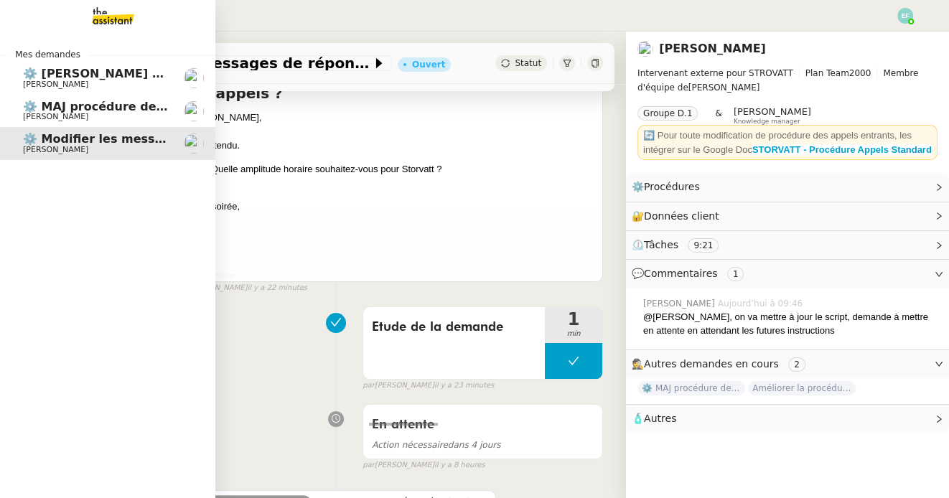
click at [65, 114] on span "[PERSON_NAME]" at bounding box center [55, 116] width 65 height 9
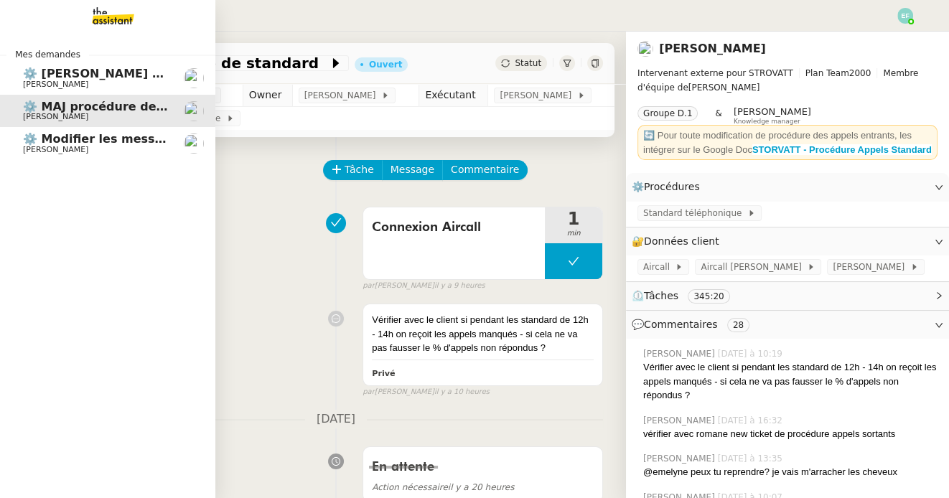
click at [28, 90] on link "⚙️ [PERSON_NAME] commande client [PERSON_NAME]" at bounding box center [107, 78] width 215 height 33
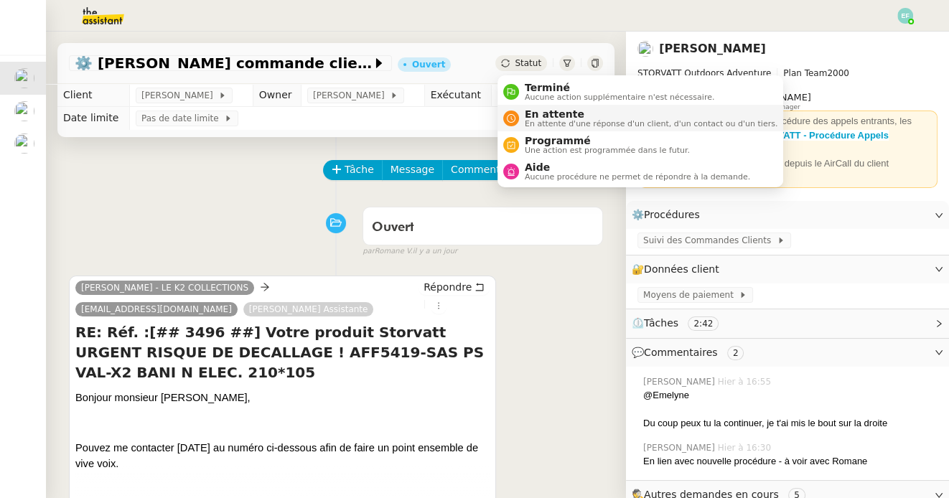
click at [522, 115] on div "En attente En attente d'une réponse d'un client, d'un contact ou d'un tiers." at bounding box center [648, 117] width 258 height 19
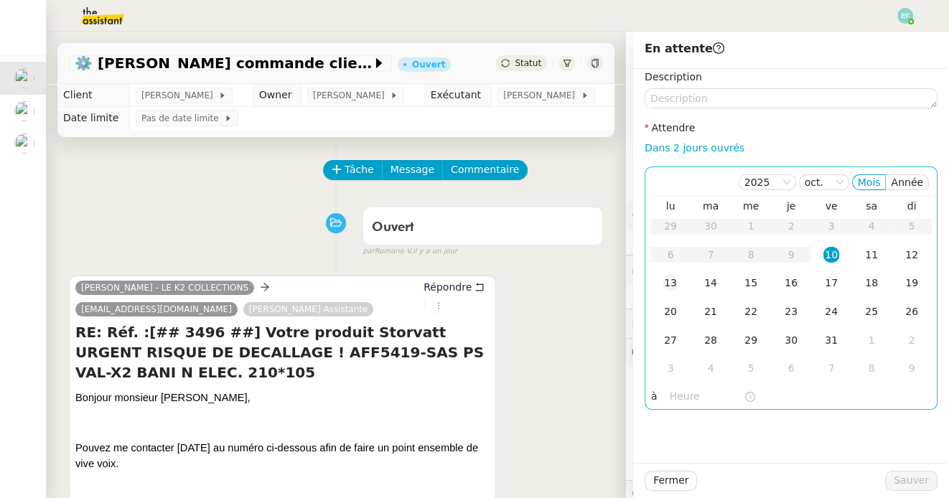
click at [681, 284] on td "13" at bounding box center [671, 283] width 40 height 29
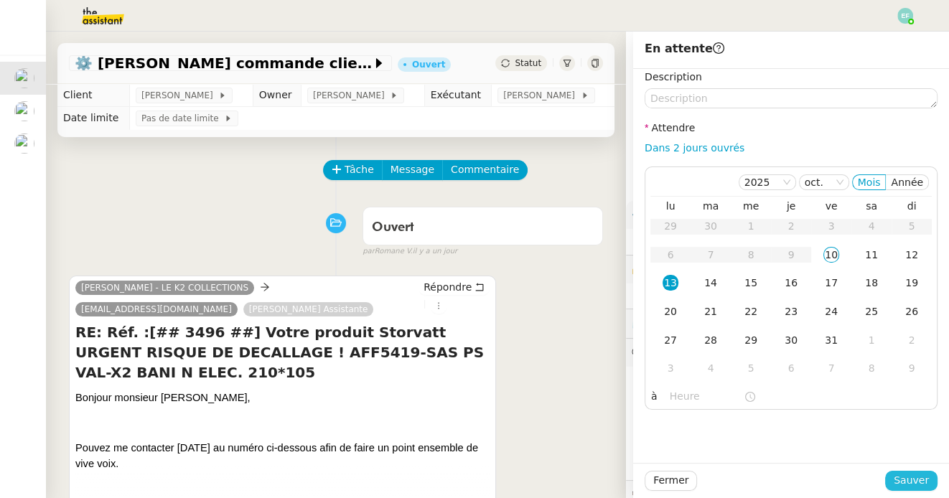
click at [926, 483] on span "Sauver" at bounding box center [911, 480] width 35 height 17
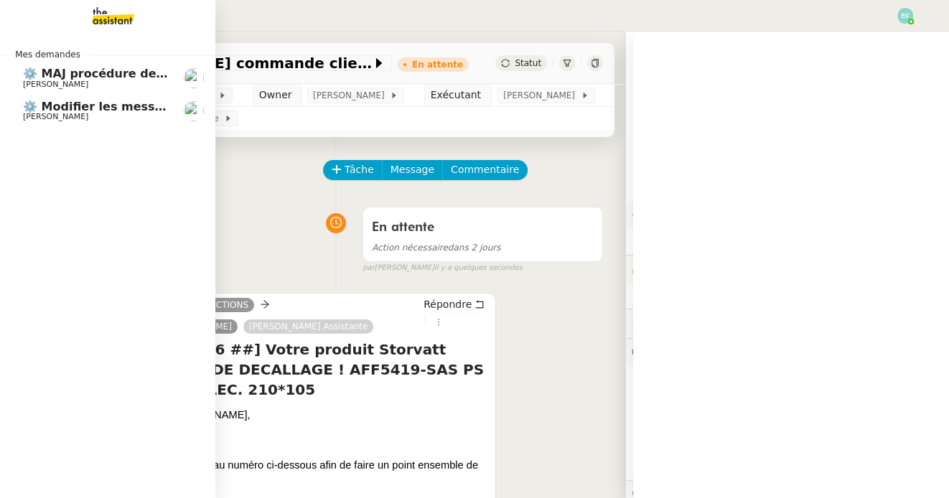
click at [54, 75] on span "⚙️ MAJ procédure de standard" at bounding box center [120, 74] width 195 height 14
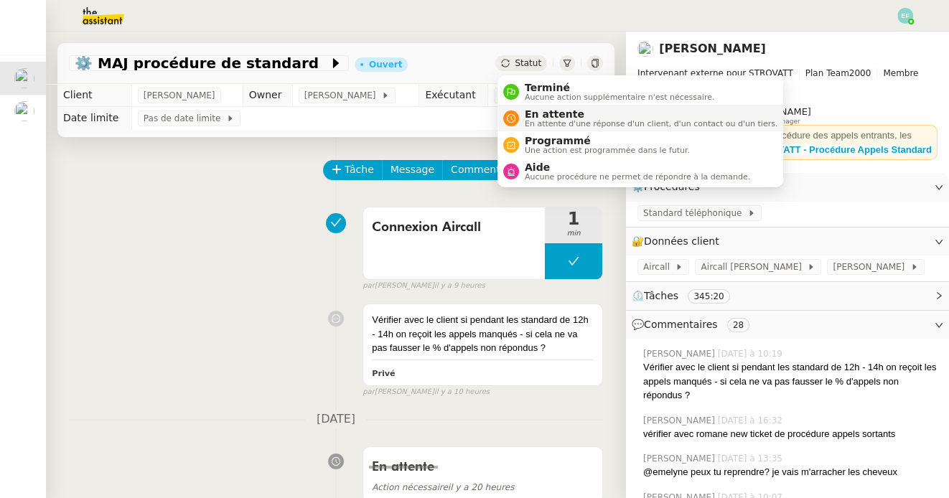
click at [521, 116] on div "En attente En attente d'une réponse d'un client, d'un contact ou d'un tiers." at bounding box center [648, 117] width 258 height 19
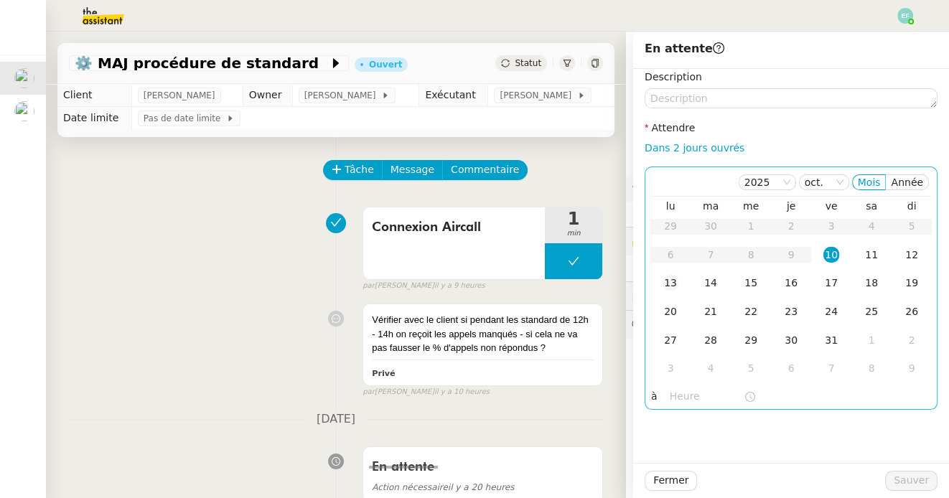
click at [667, 278] on div "13" at bounding box center [671, 283] width 16 height 16
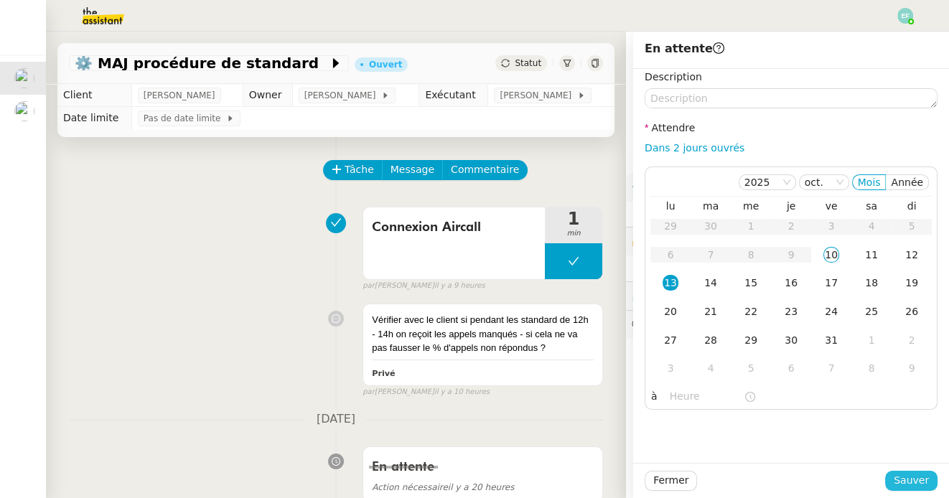
click at [900, 480] on span "Sauver" at bounding box center [911, 480] width 35 height 17
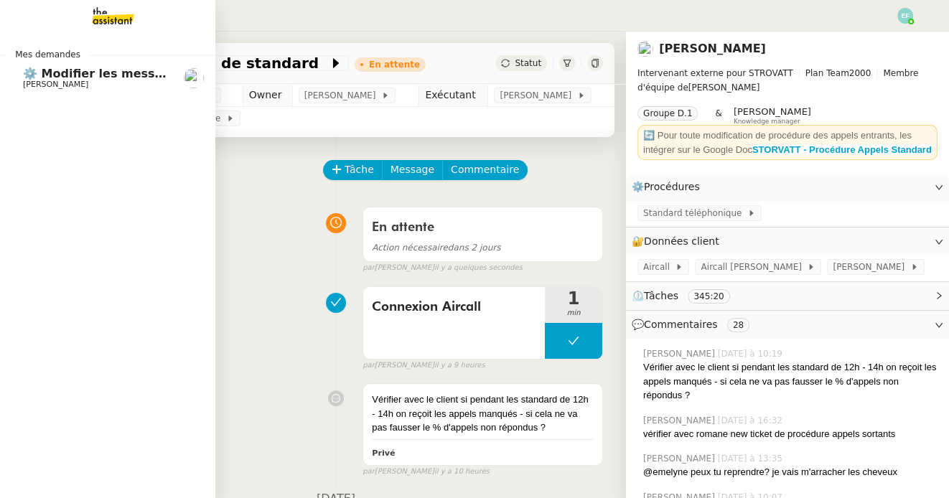
click at [34, 77] on span "⚙️ Modifier les messages de répondeurs" at bounding box center [153, 74] width 261 height 14
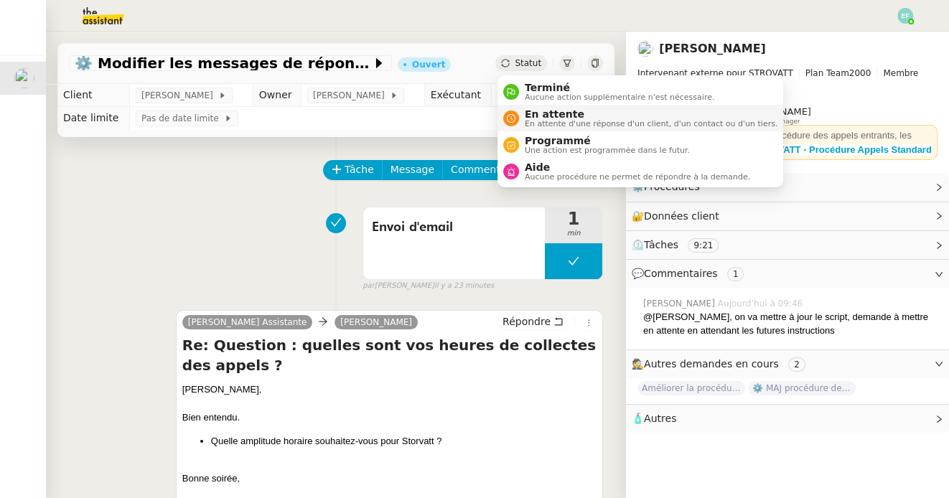
click at [536, 114] on span "En attente" at bounding box center [651, 113] width 253 height 11
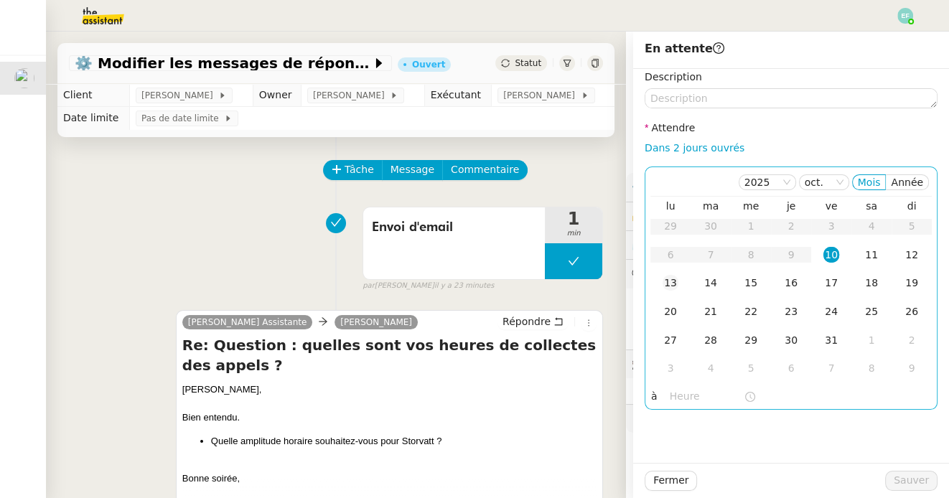
click at [669, 281] on div "13" at bounding box center [671, 283] width 16 height 16
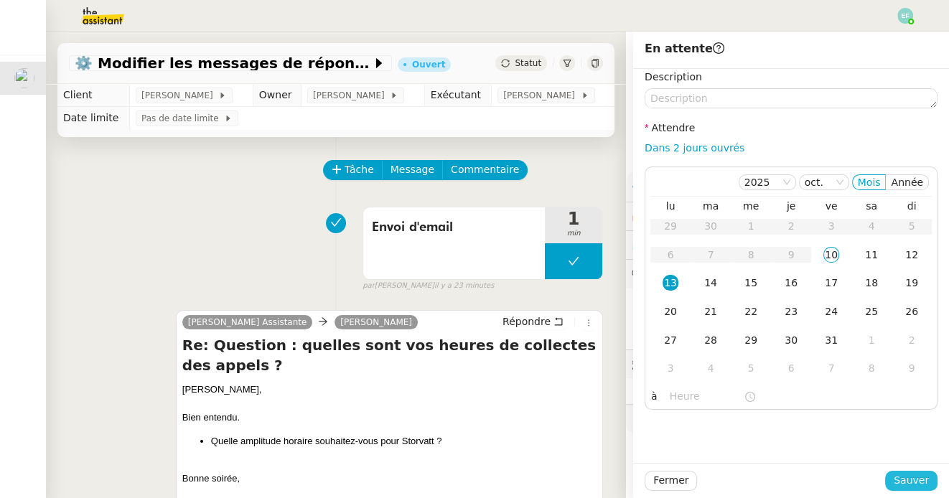
click at [906, 485] on span "Sauver" at bounding box center [911, 480] width 35 height 17
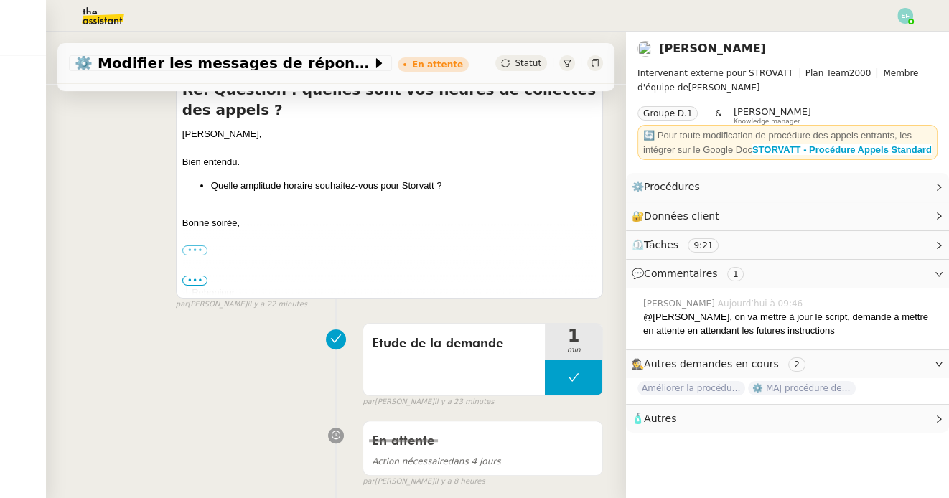
scroll to position [350, 0]
